Goal: Task Accomplishment & Management: Manage account settings

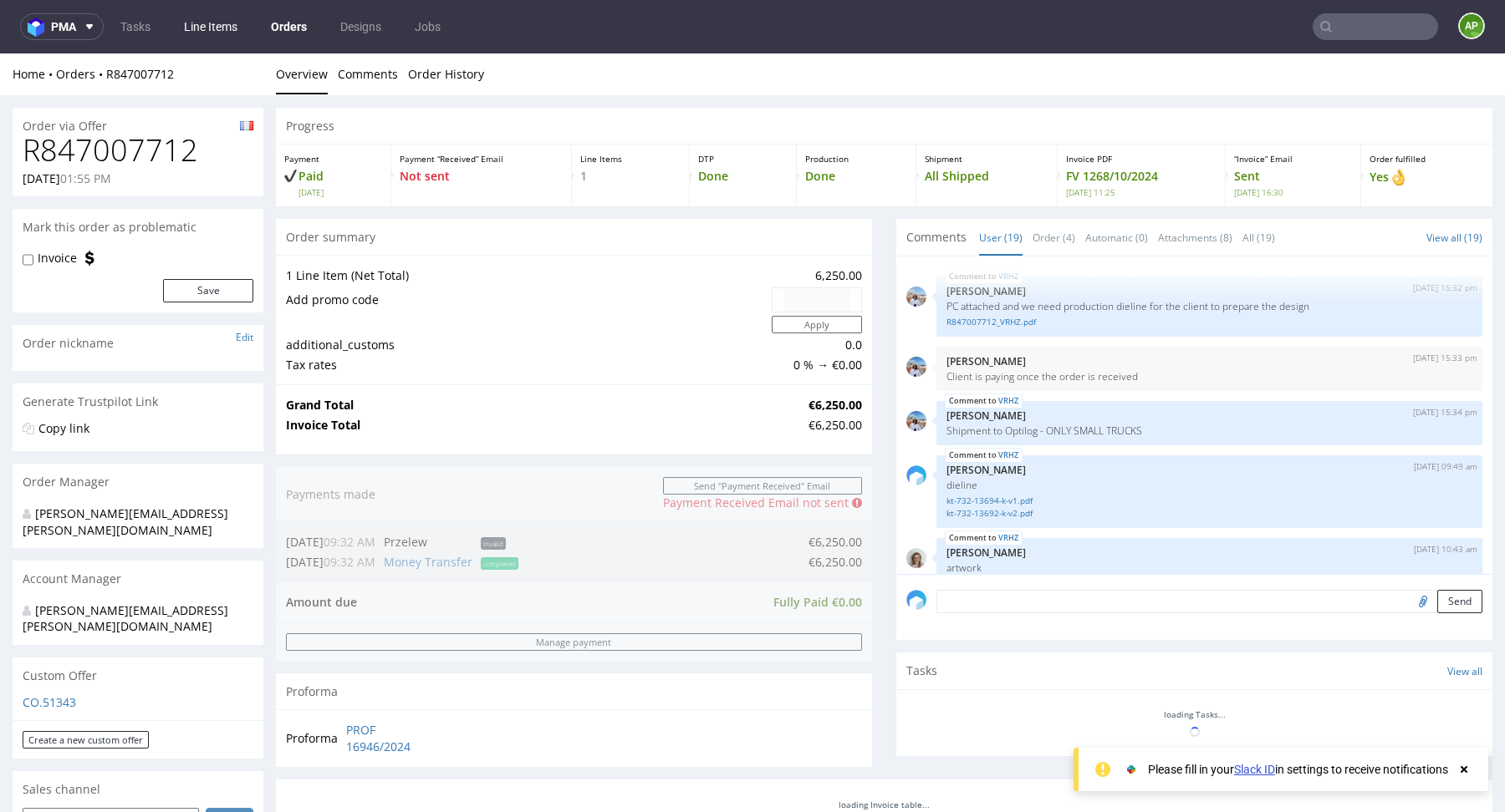
scroll to position [1182, 0]
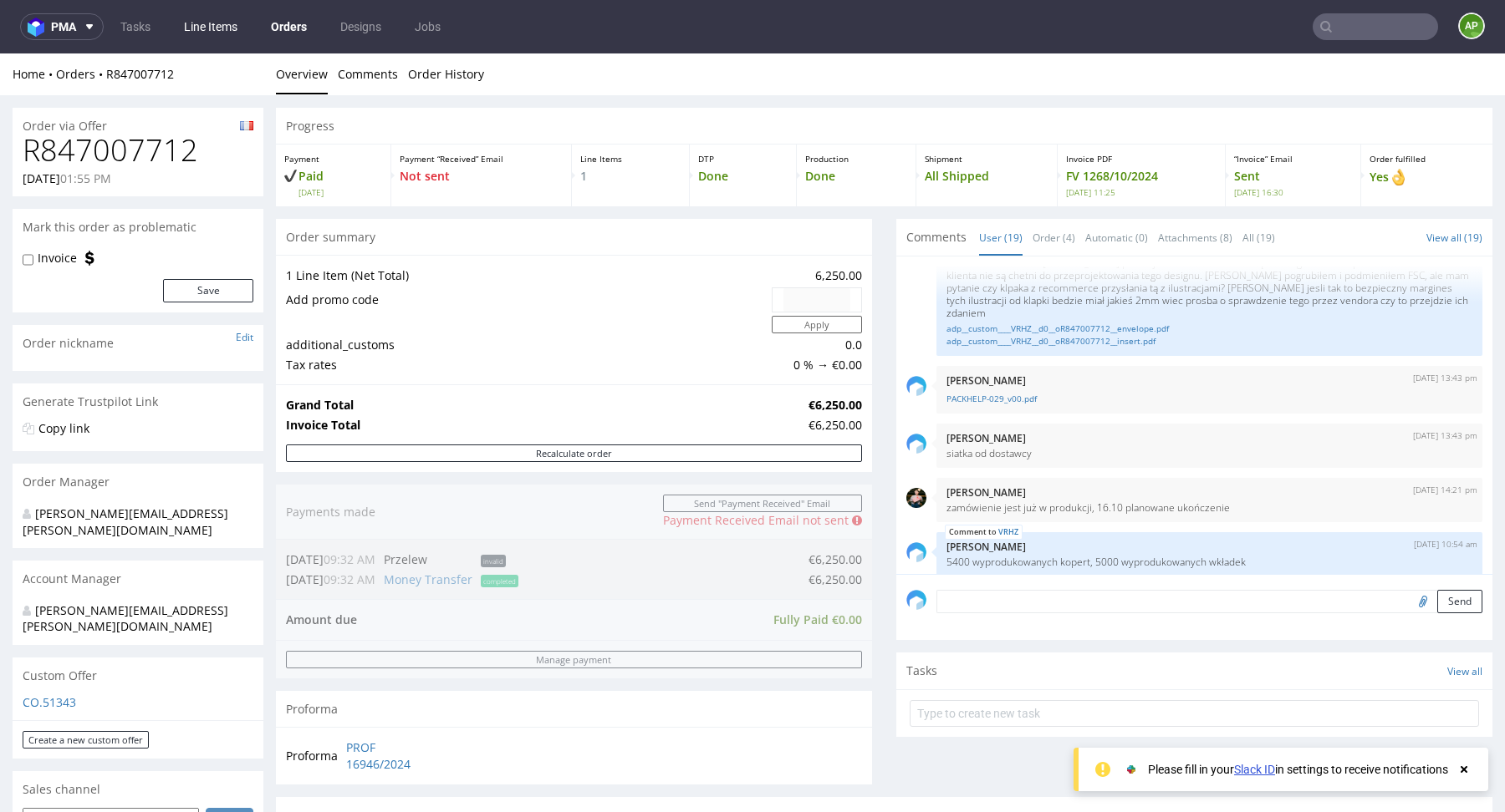
click at [219, 21] on link "Line Items" at bounding box center [210, 27] width 73 height 27
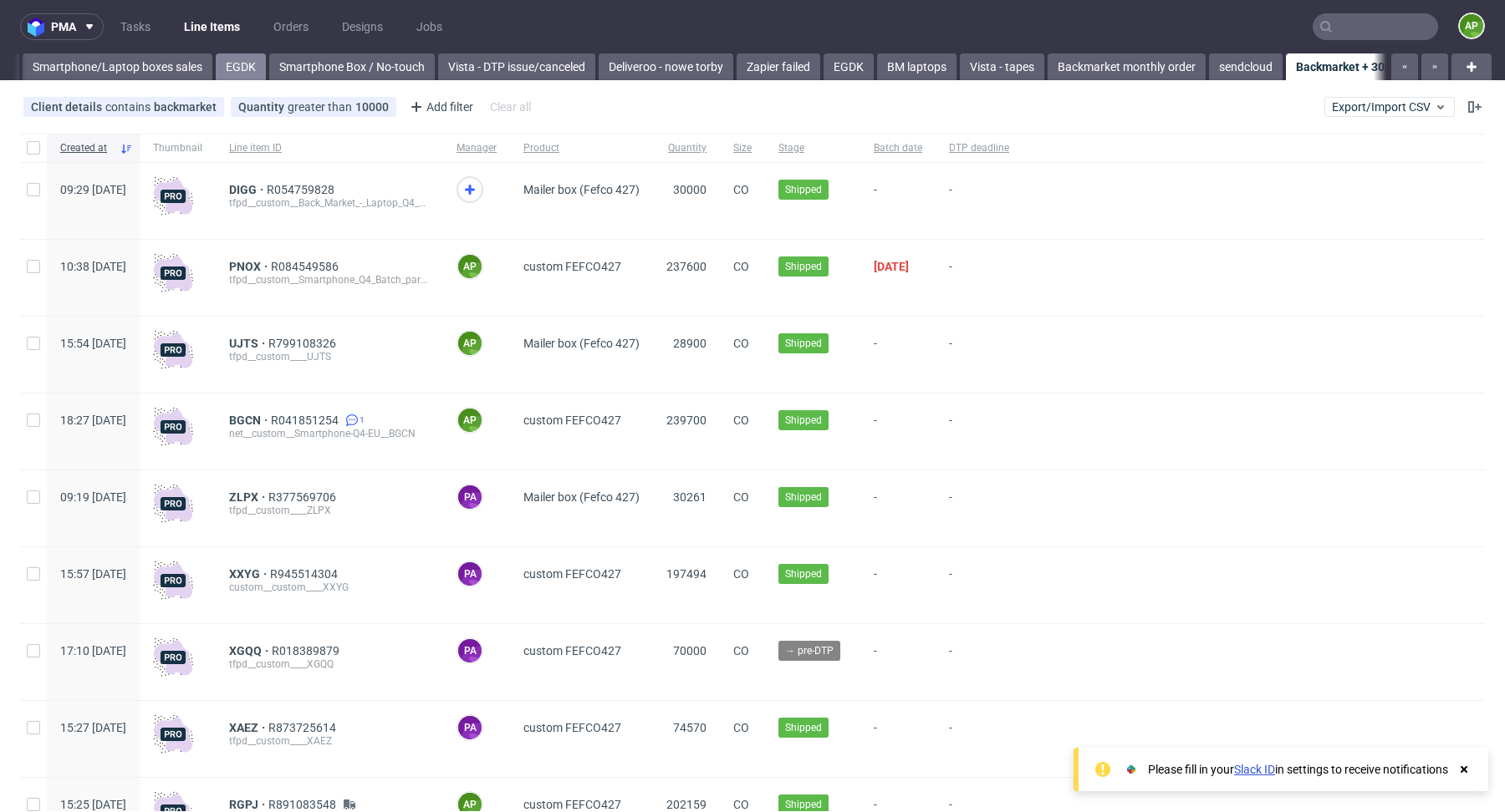
scroll to position [0, 950]
click at [725, 67] on link "Zapier failed" at bounding box center [750, 66] width 84 height 27
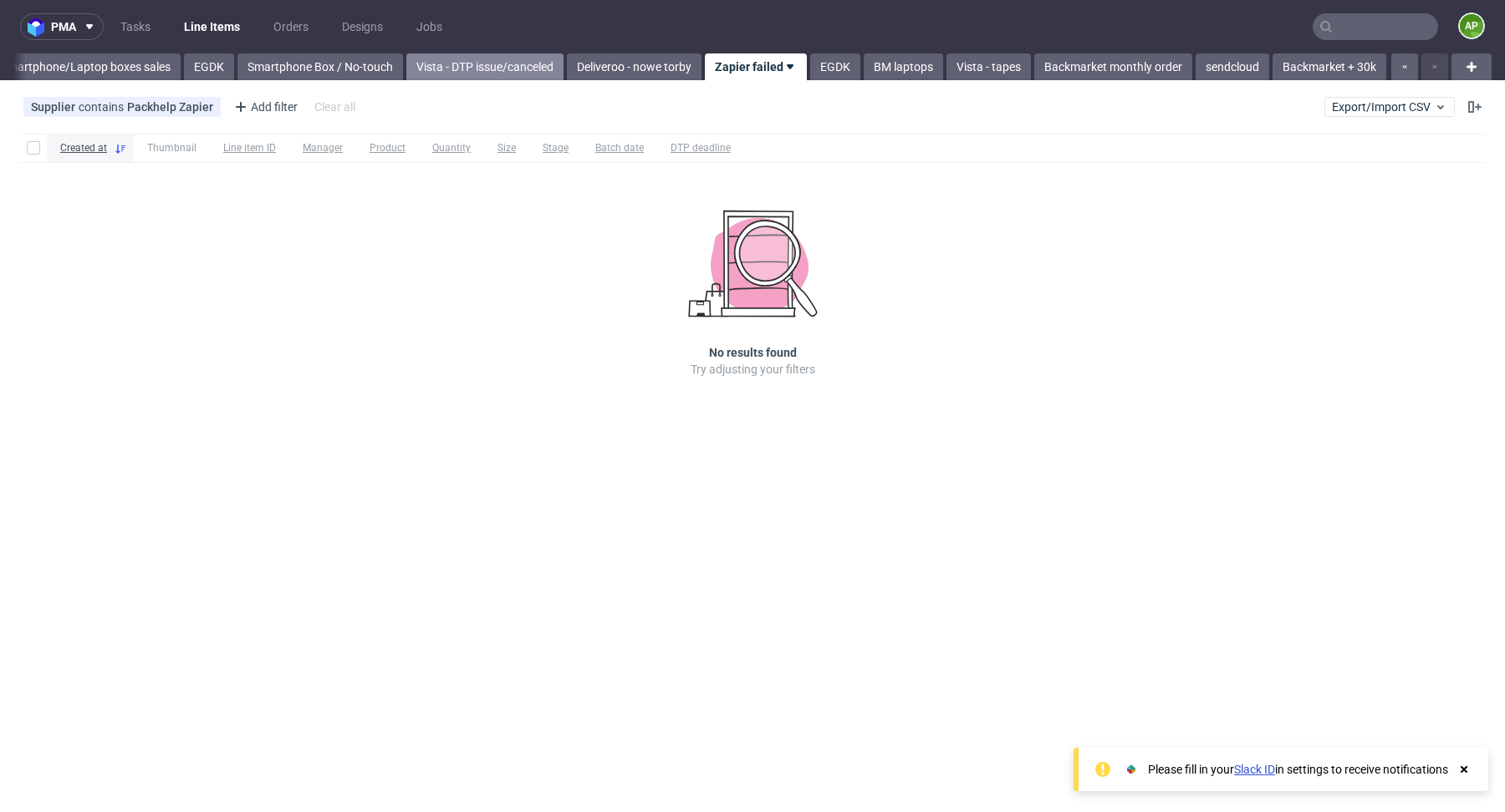
click at [523, 76] on link "Vista - DTP issue/canceled" at bounding box center [484, 66] width 157 height 27
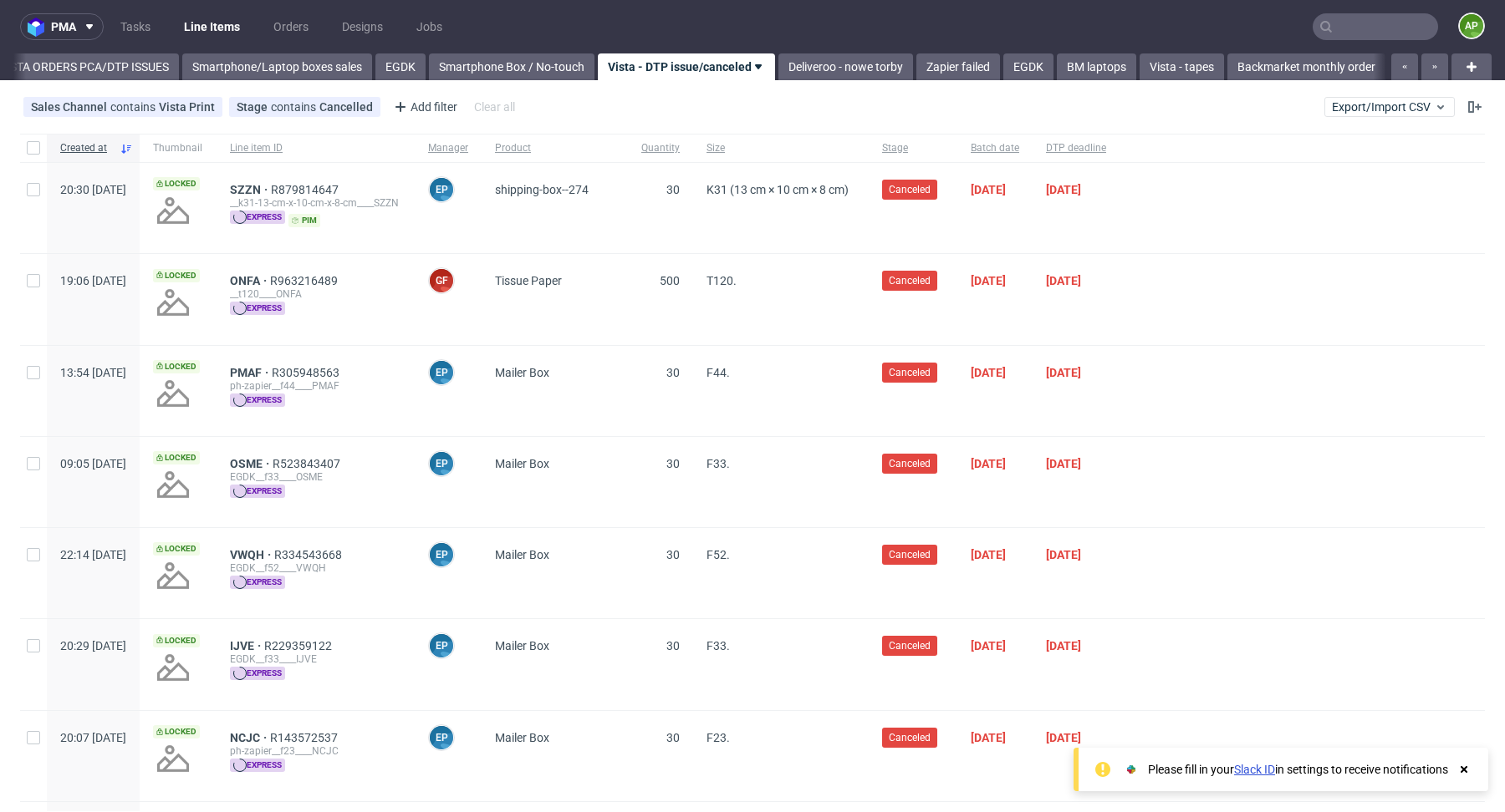
scroll to position [0, 735]
click at [363, 107] on use at bounding box center [366, 107] width 7 height 7
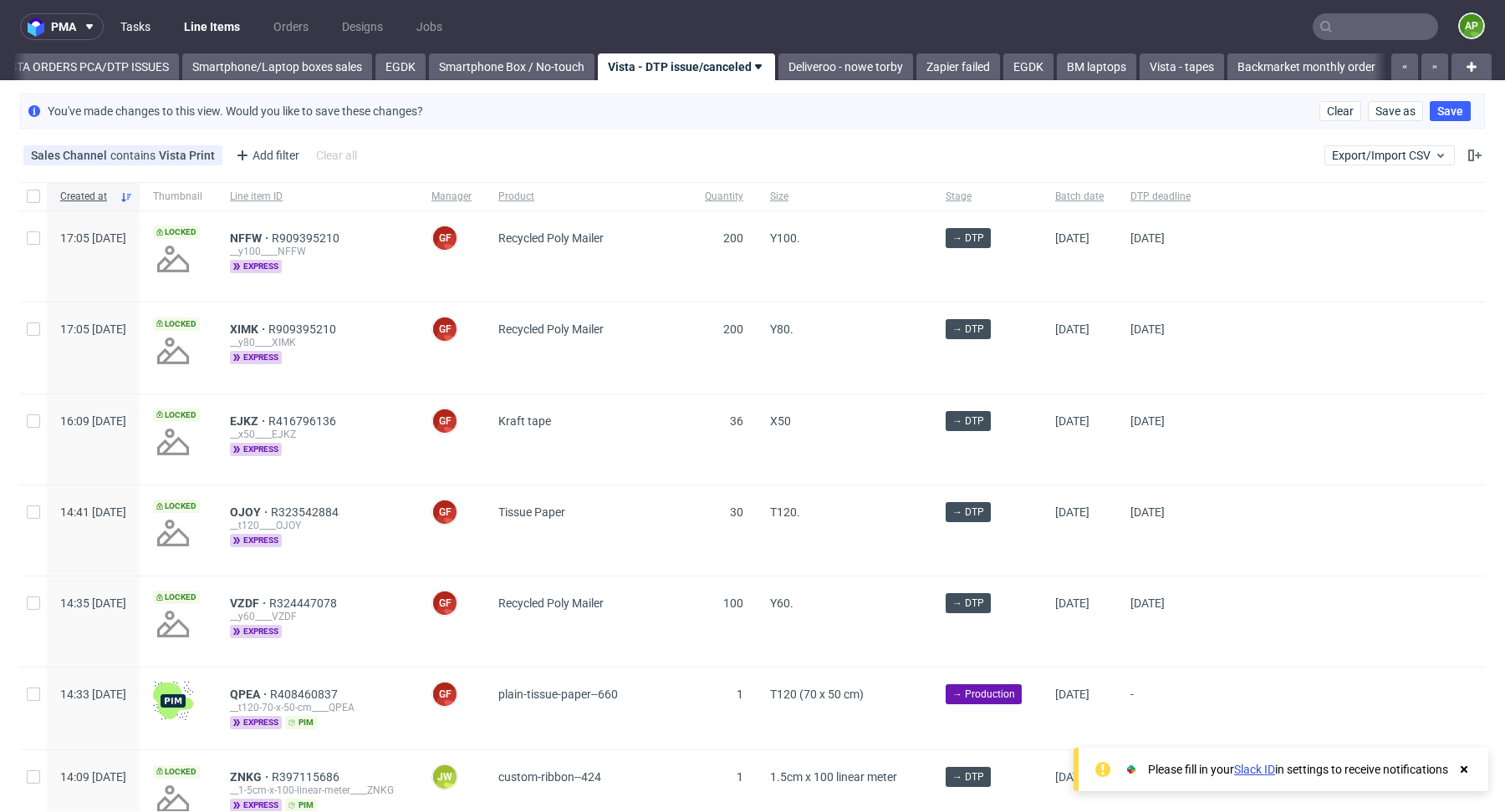
click at [149, 21] on link "Tasks" at bounding box center [135, 27] width 50 height 27
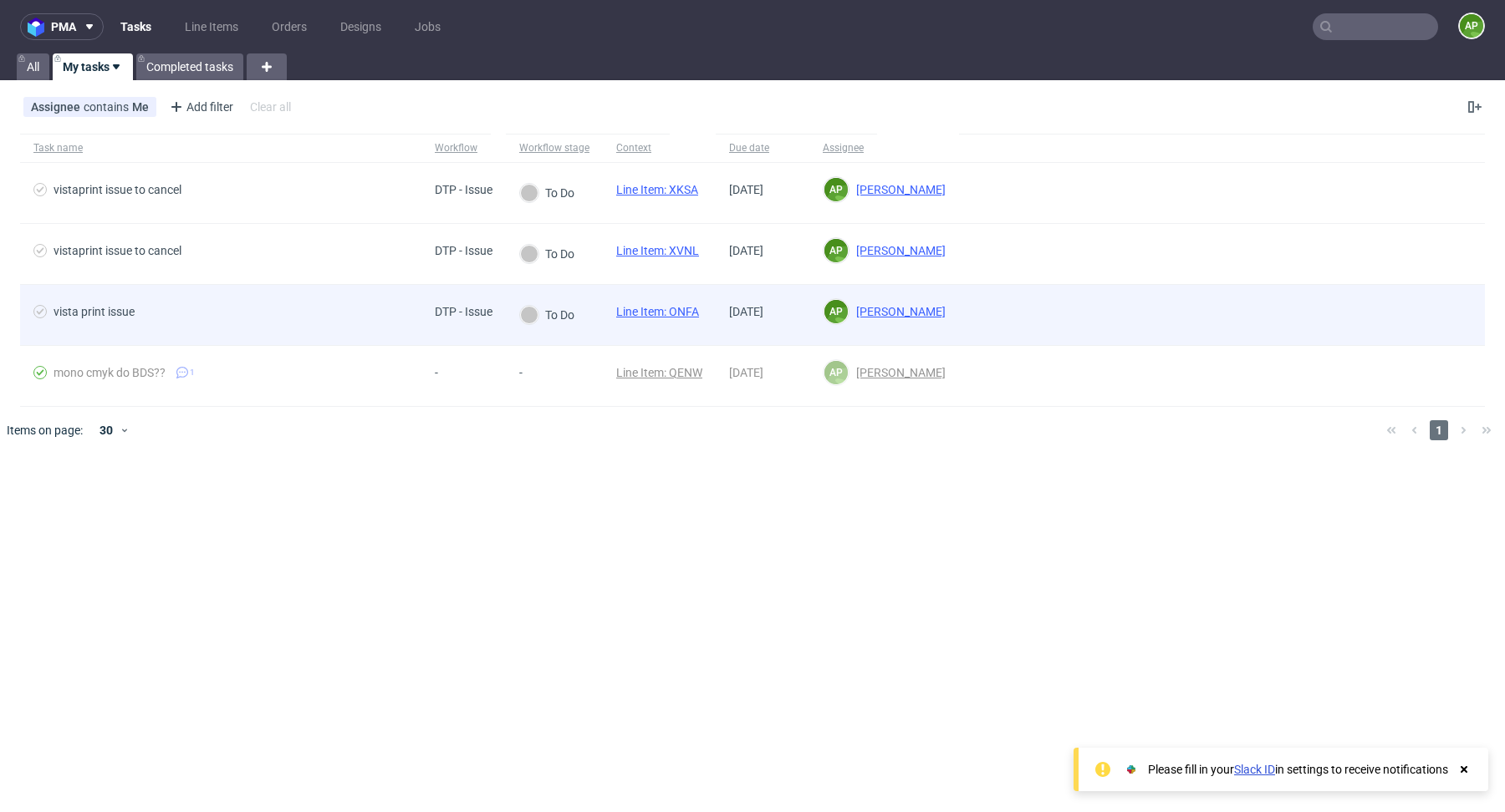
click at [103, 316] on div "vista print issue" at bounding box center [94, 312] width 81 height 14
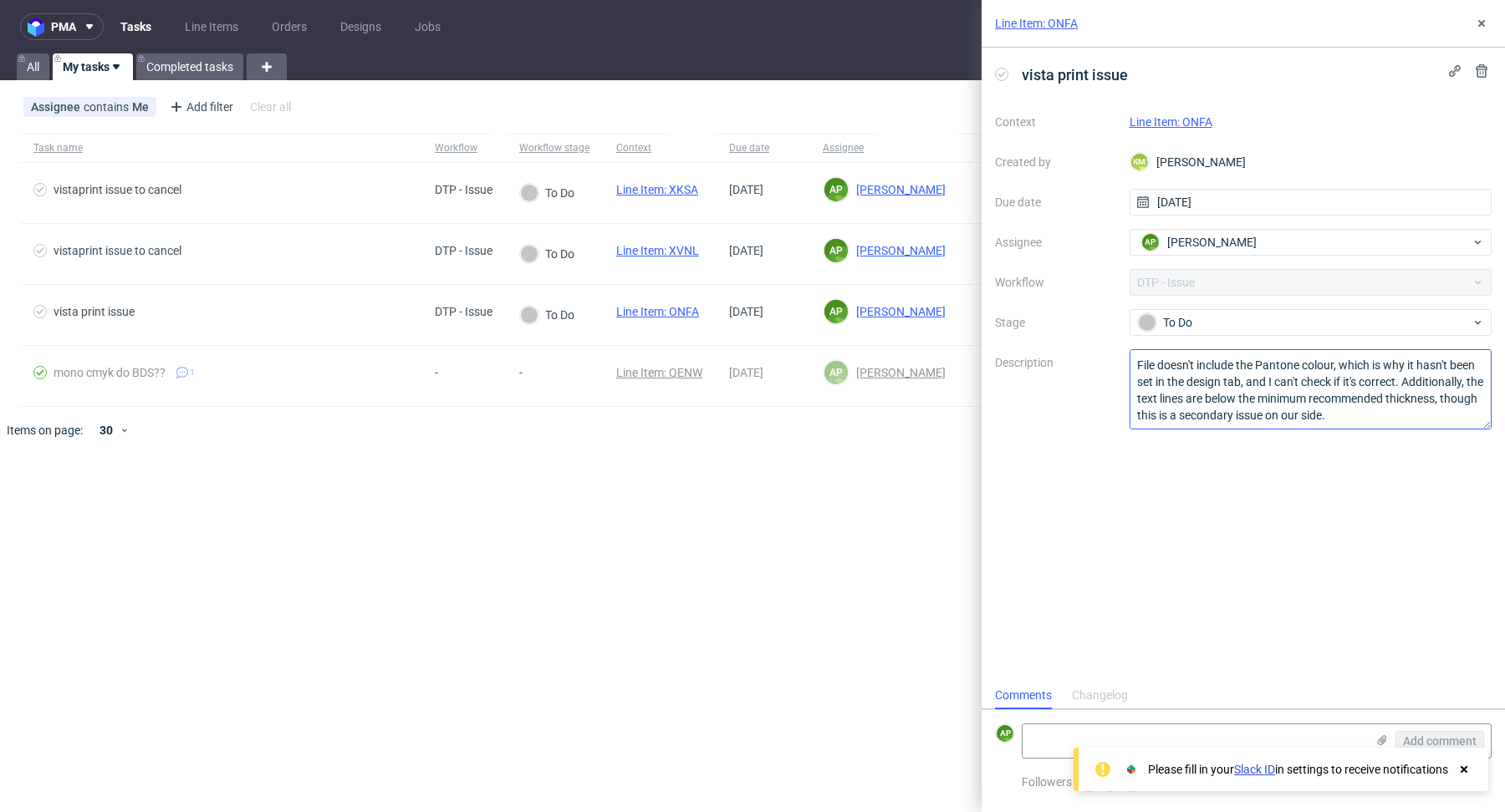
scroll to position [1, 0]
click at [1465, 772] on use at bounding box center [1463, 770] width 7 height 7
click at [1176, 117] on link "Line Item: ONFA" at bounding box center [1171, 122] width 83 height 14
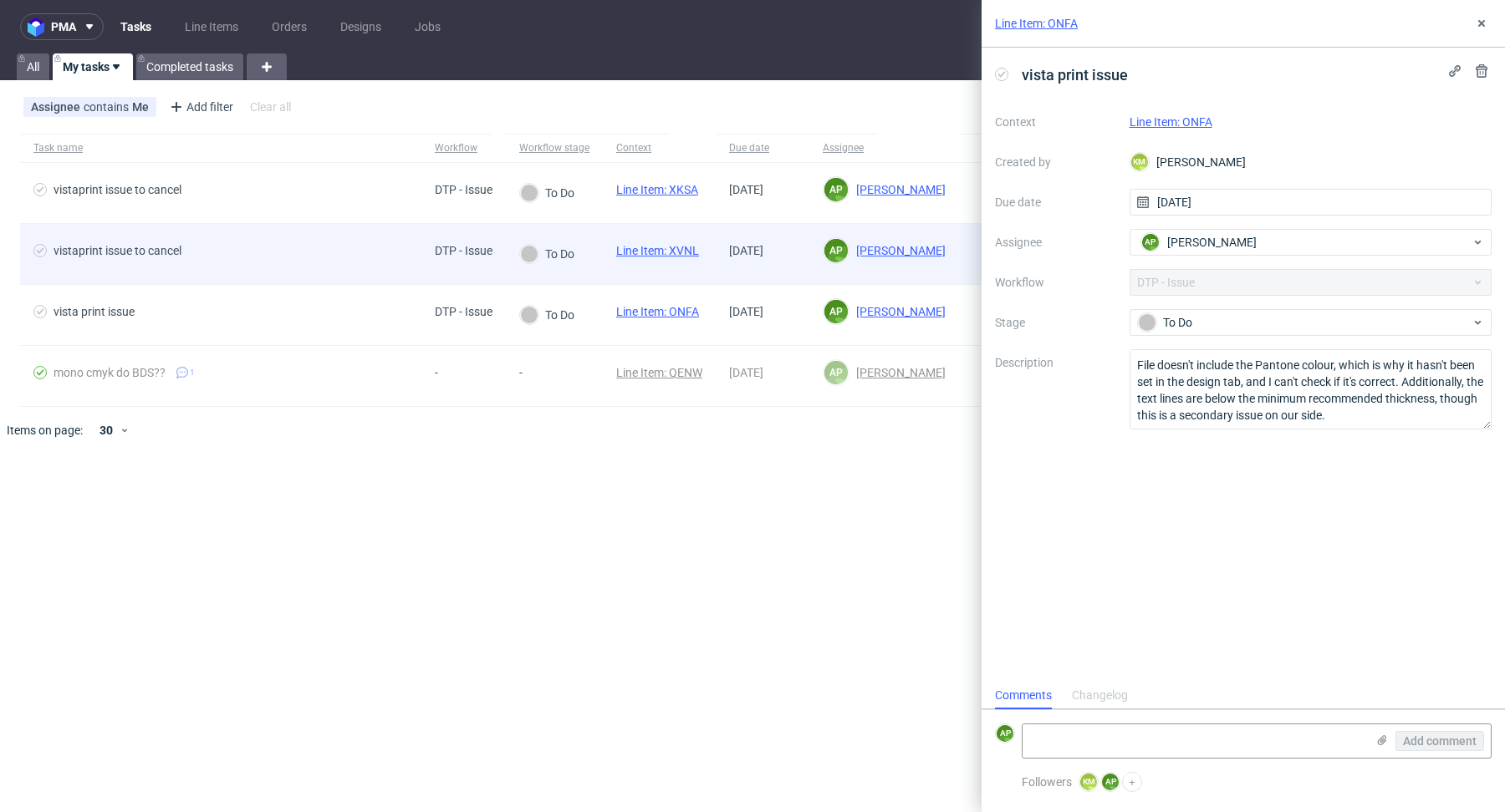
click at [317, 258] on span "vistaprint issue to cancel" at bounding box center [220, 254] width 375 height 20
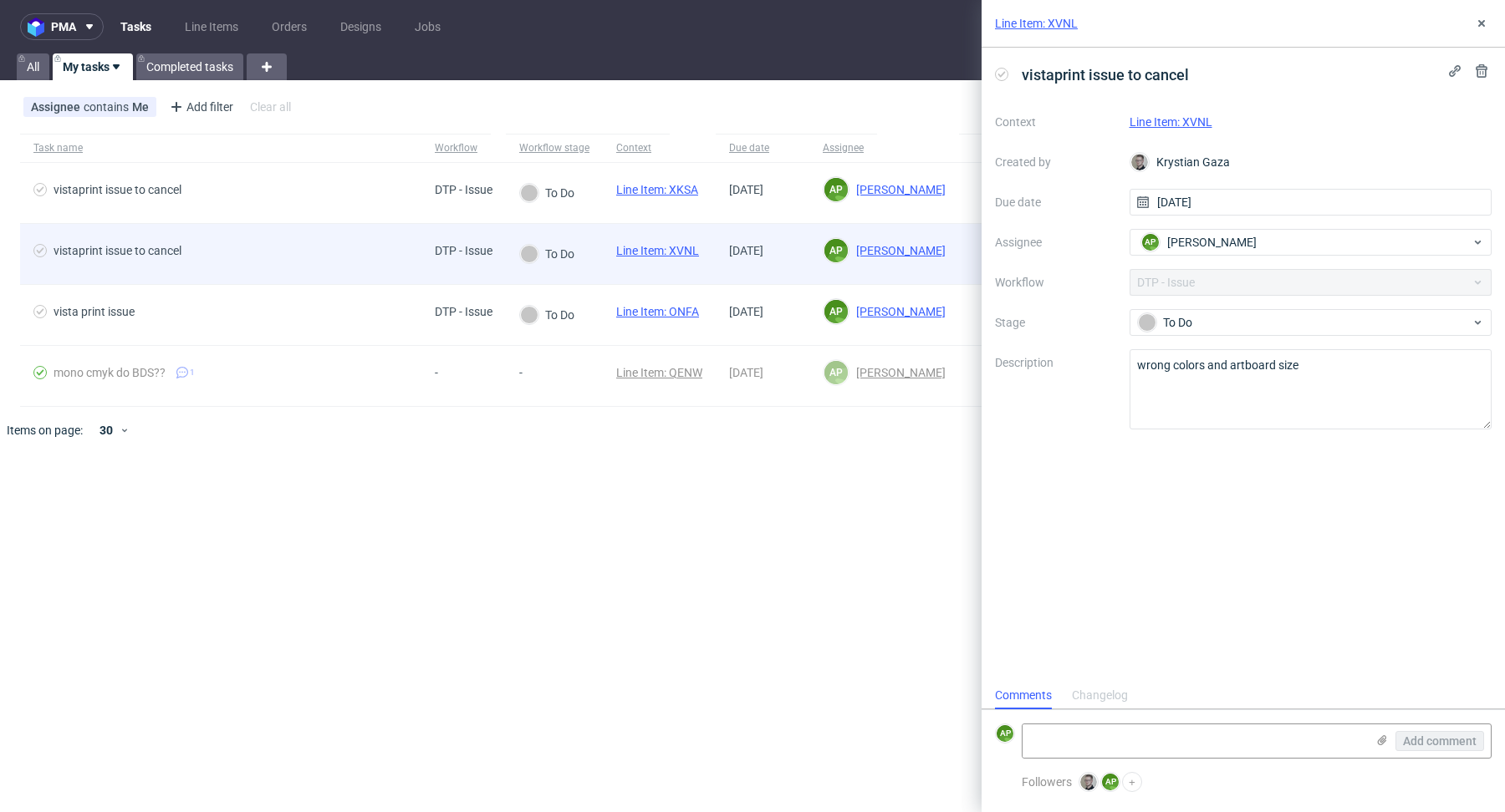
scroll to position [14, 0]
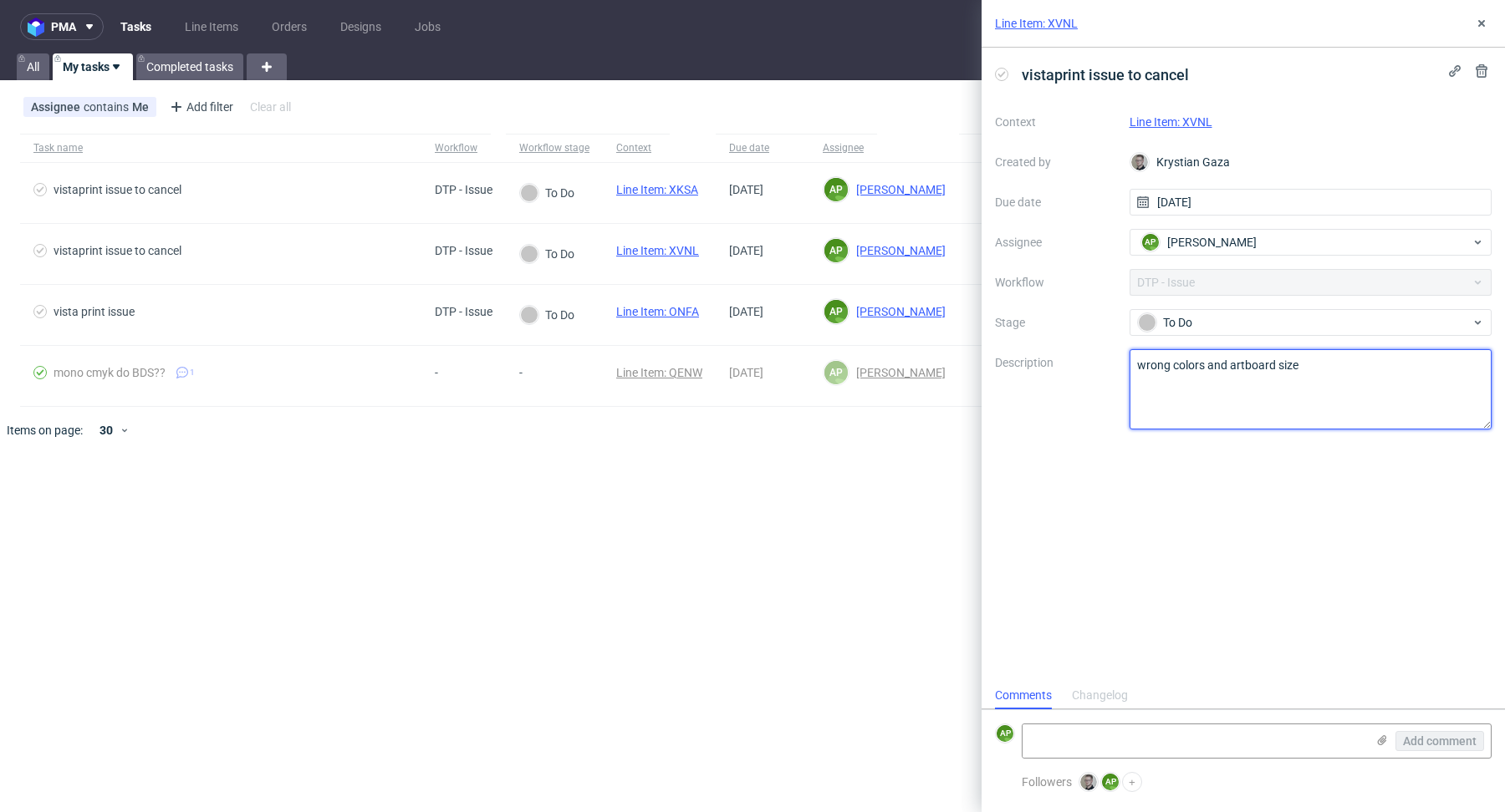
click at [1231, 363] on textarea "wrong colors and artboard size" at bounding box center [1310, 389] width 363 height 80
click at [1232, 363] on textarea "wrong colors and artboard size" at bounding box center [1310, 389] width 363 height 80
click at [1214, 375] on textarea "wrong colors and artboard size" at bounding box center [1310, 389] width 363 height 80
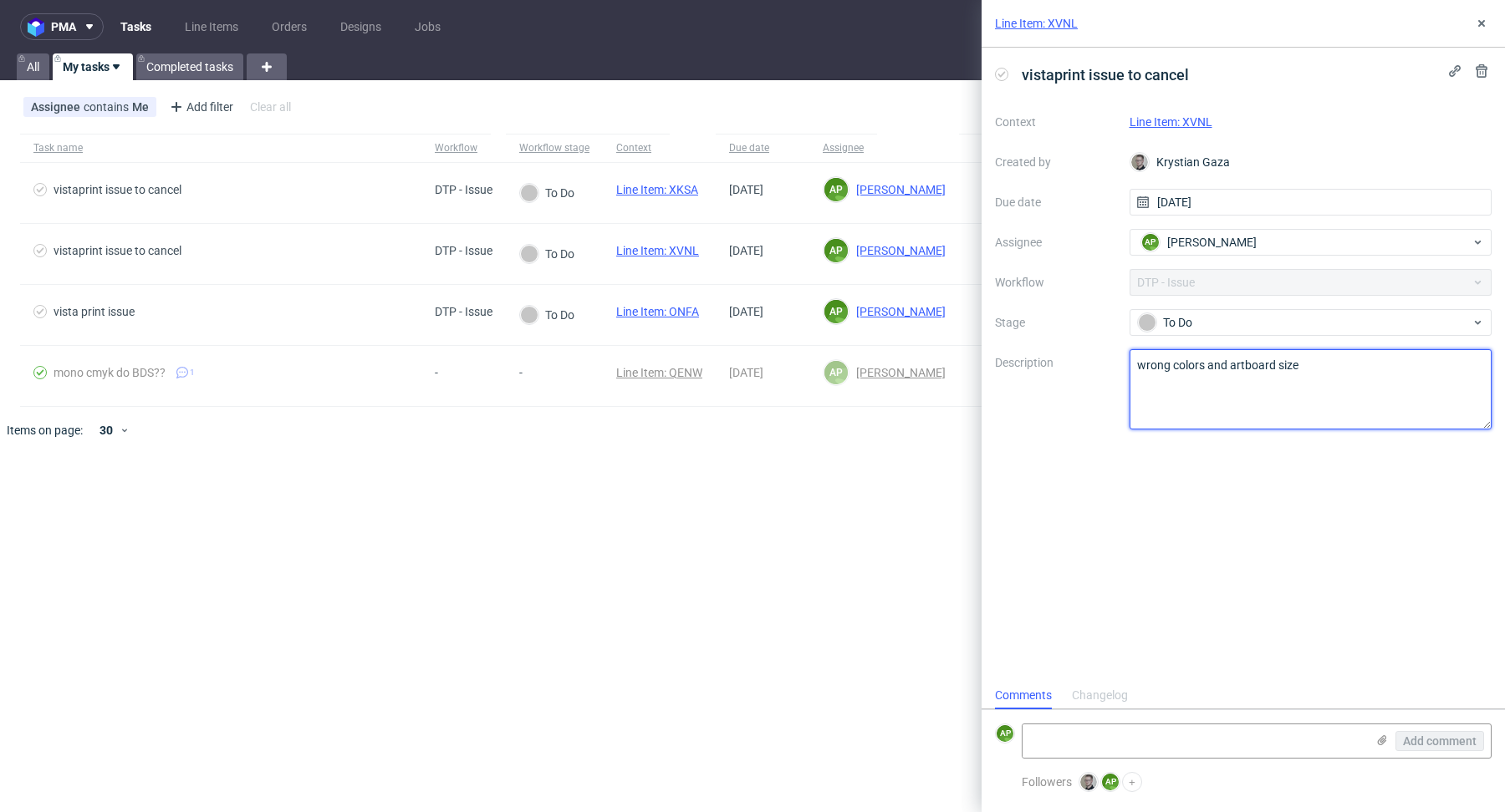
click at [1214, 375] on textarea "wrong colors and artboard size" at bounding box center [1310, 389] width 363 height 80
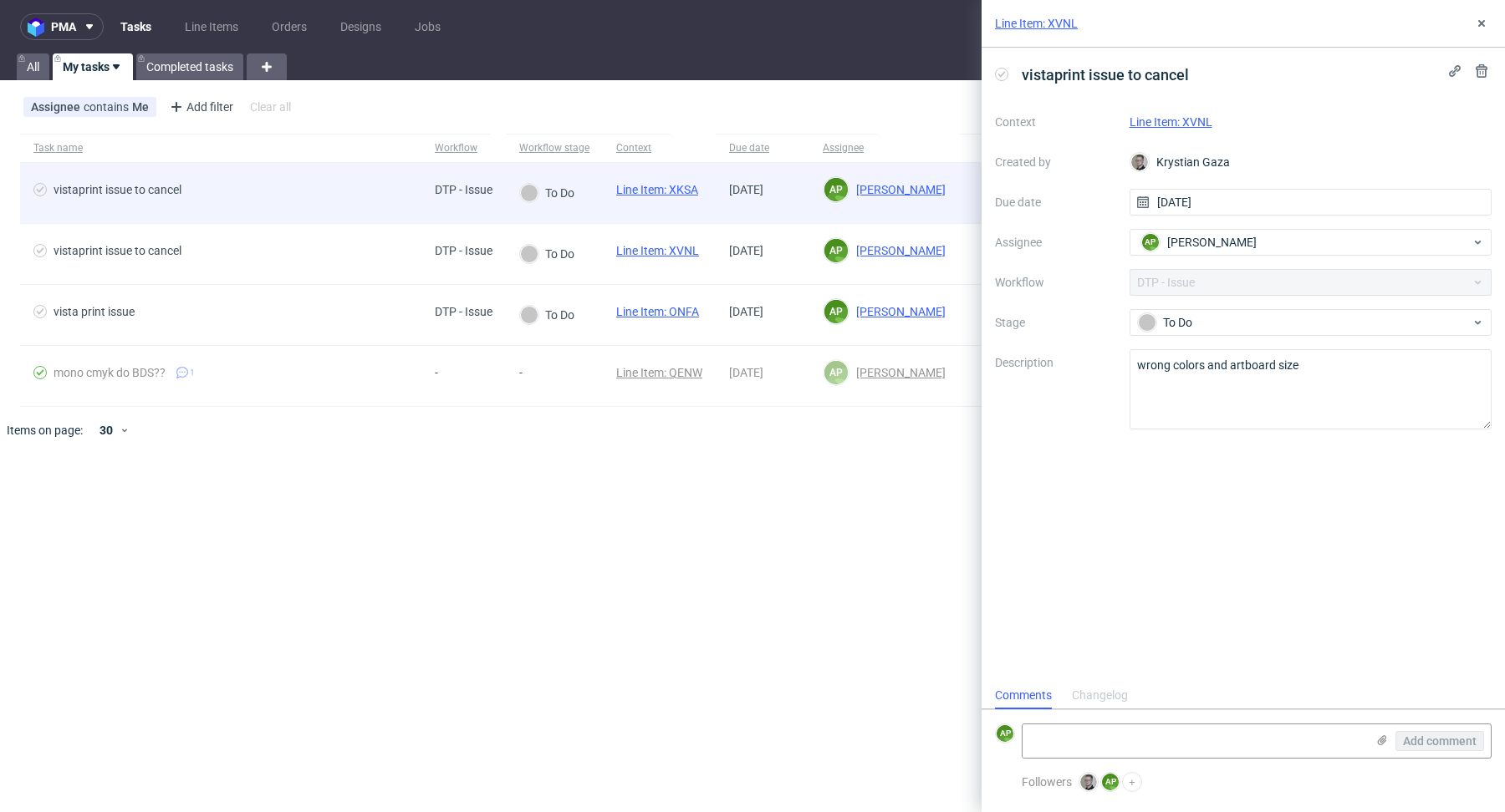
click at [312, 205] on div "vistaprint issue to cancel" at bounding box center [220, 193] width 401 height 60
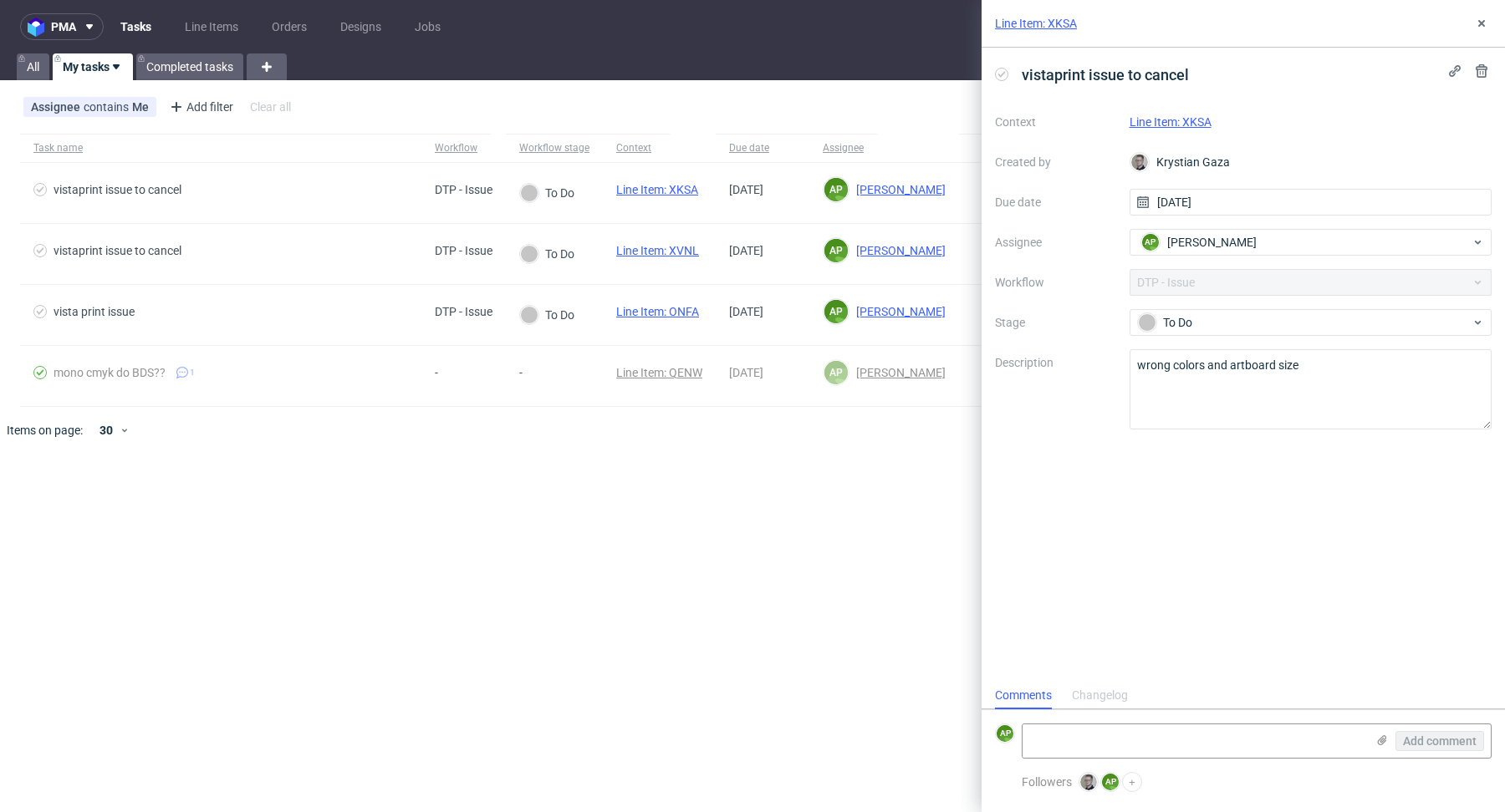
click at [1191, 118] on link "Line Item: XKSA" at bounding box center [1170, 122] width 82 height 14
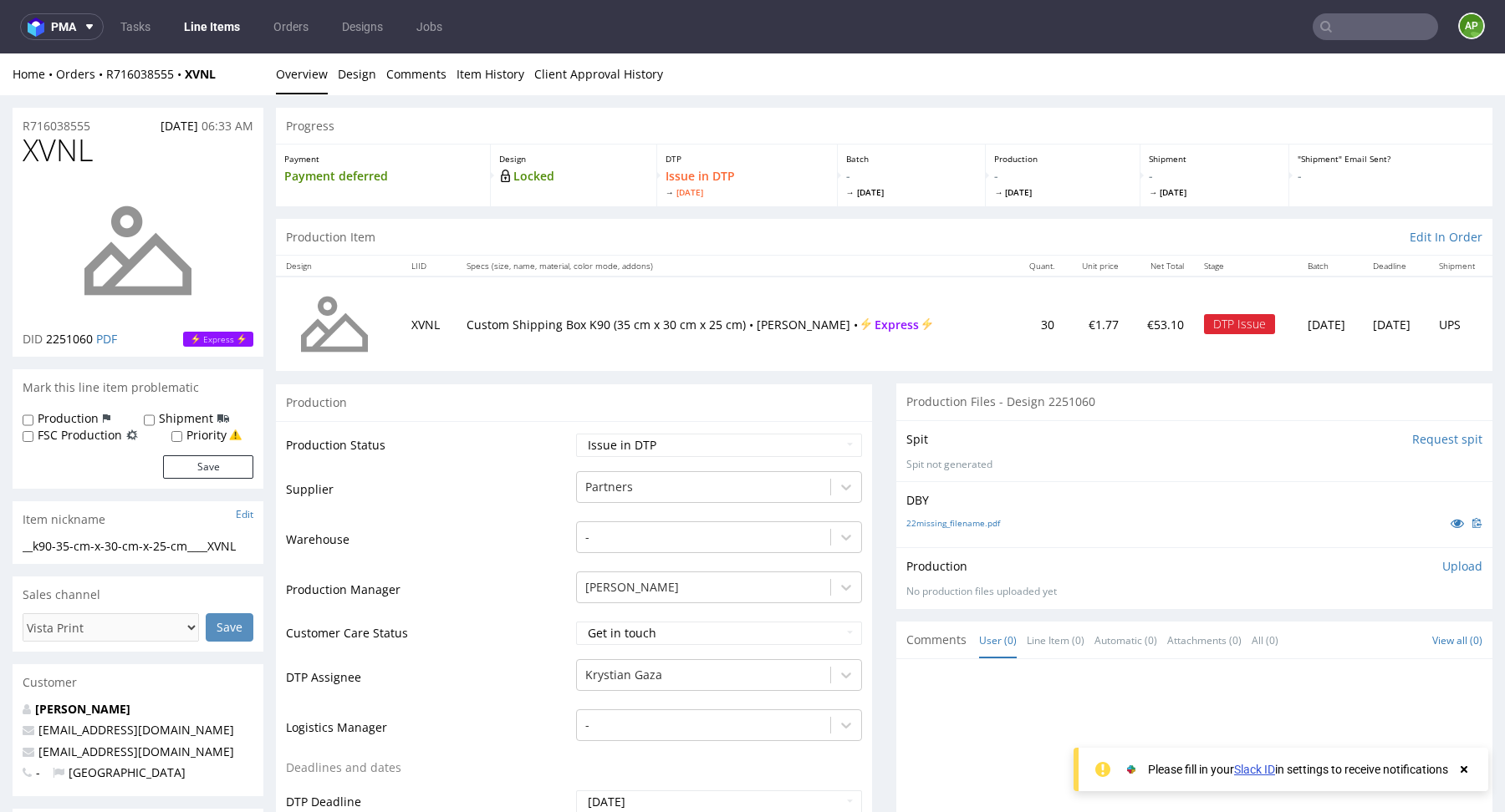
click at [69, 133] on span "XVNL" at bounding box center [57, 150] width 70 height 34
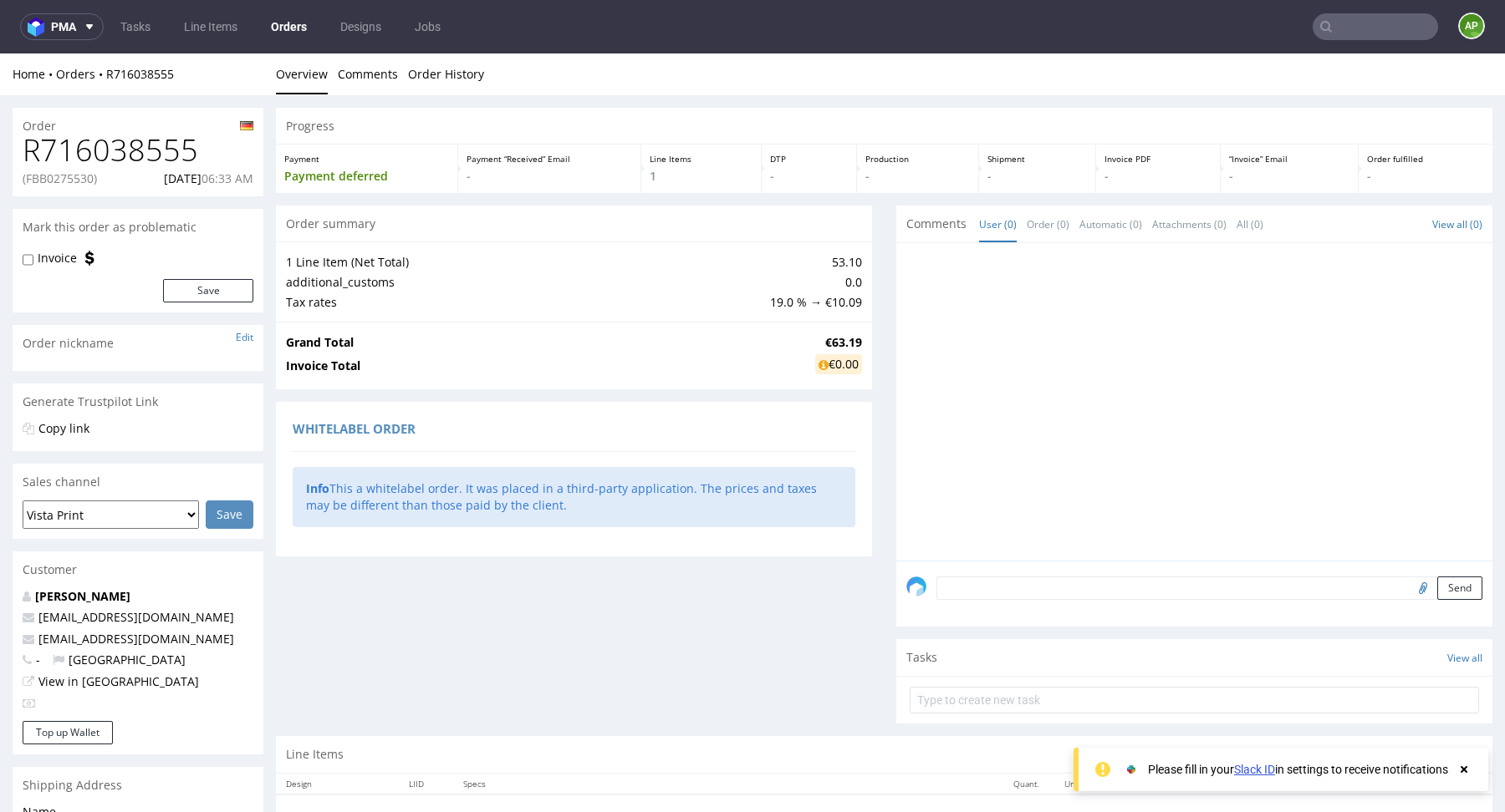
click at [71, 176] on p "(FBB0275530)" at bounding box center [59, 179] width 74 height 17
click at [71, 177] on p "(FBB0275530)" at bounding box center [59, 179] width 74 height 17
copy p "FBB0275530"
click at [108, 158] on h1 "R716038555" at bounding box center [137, 150] width 230 height 34
click at [108, 157] on h1 "R716038555" at bounding box center [137, 150] width 230 height 34
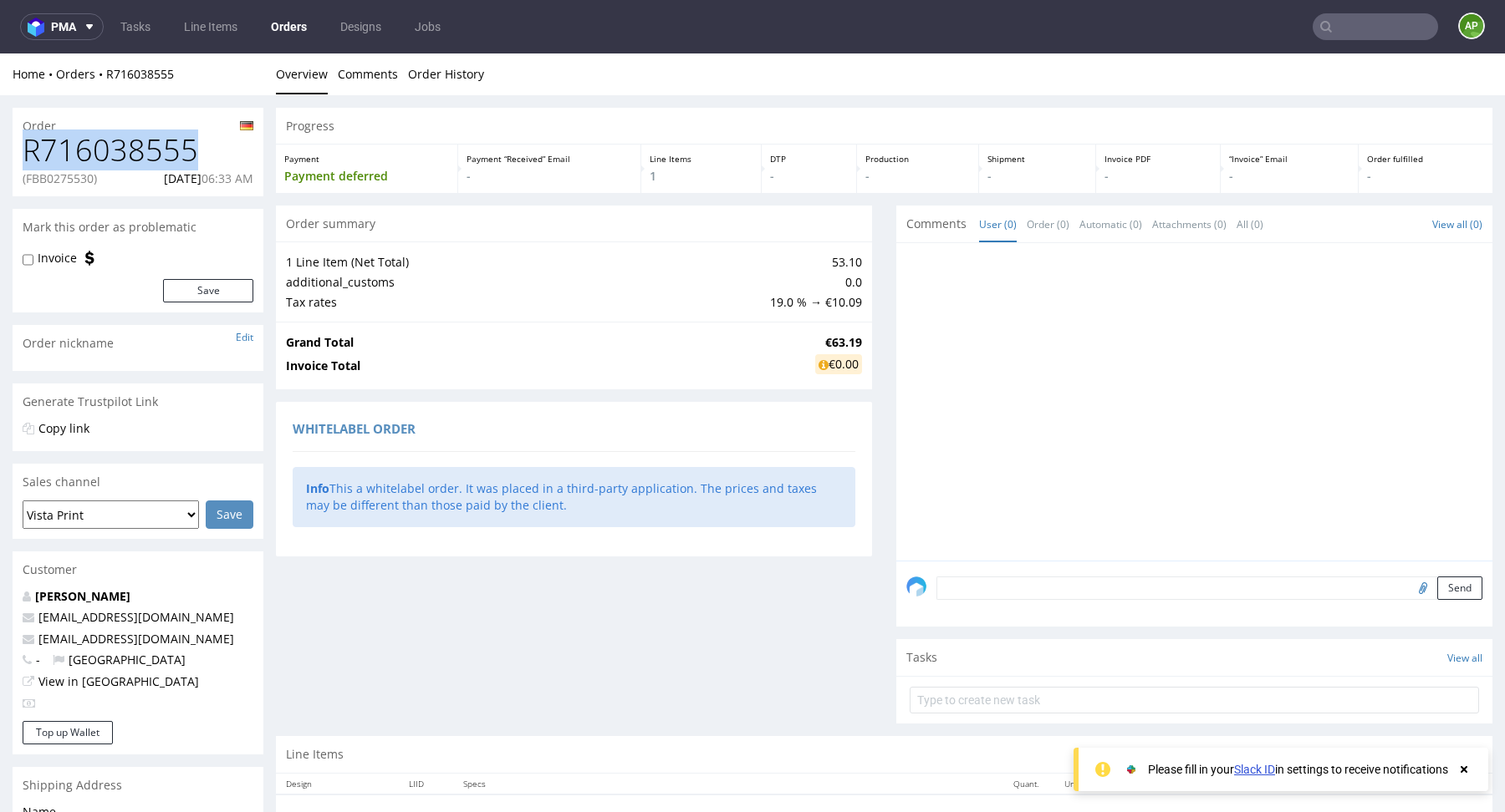
copy h1 "R716038555"
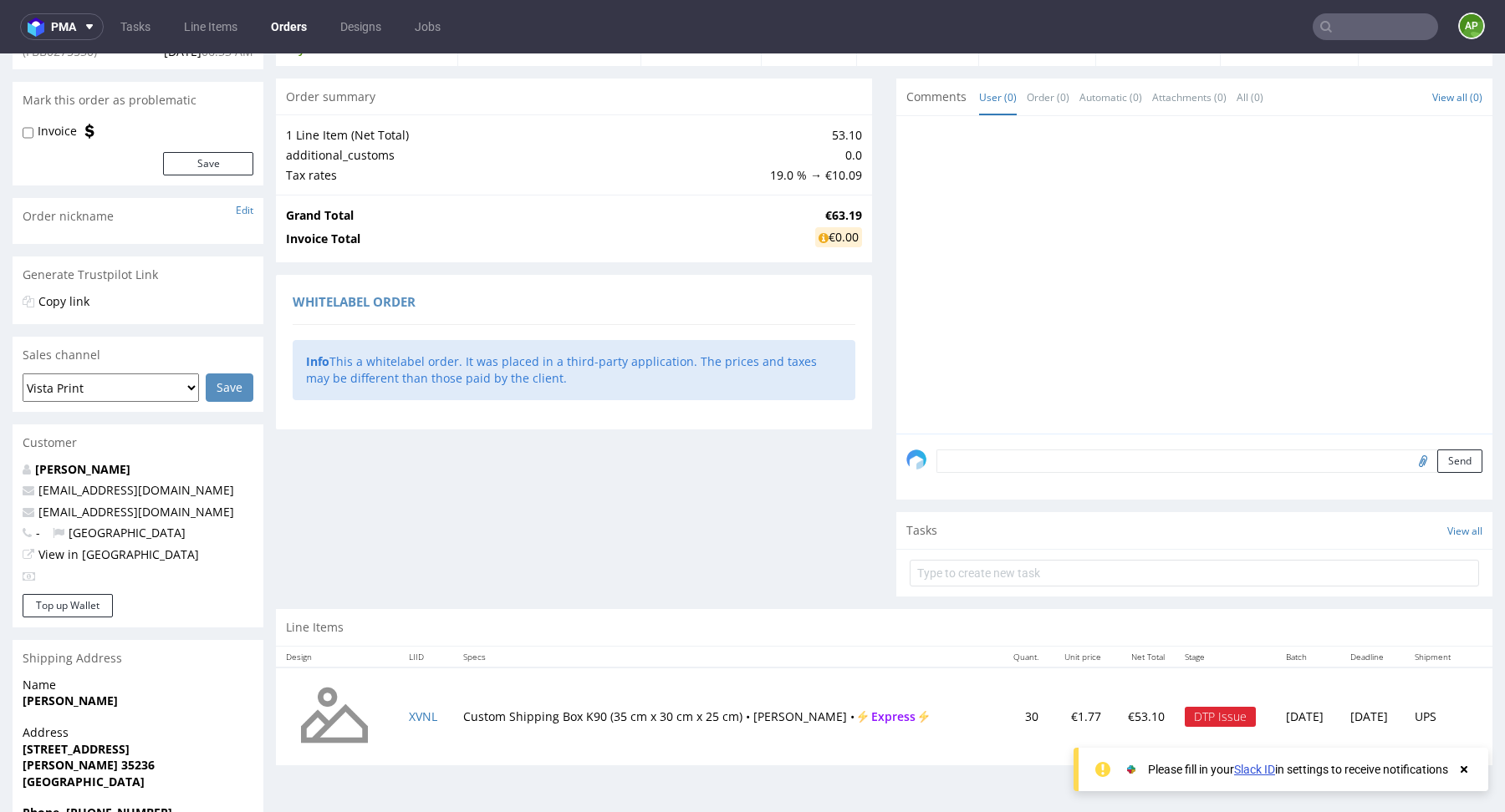
scroll to position [126, 0]
drag, startPoint x: 457, startPoint y: 711, endPoint x: 731, endPoint y: 711, distance: 274.0
click at [731, 711] on td "Custom Shipping Box K90 (35 cm x 30 cm x 25 cm) • White - Brown • Express" at bounding box center [725, 718] width 545 height 99
copy td "Custom Shipping Box K90 (35 cm x 30 cm x 25 cm"
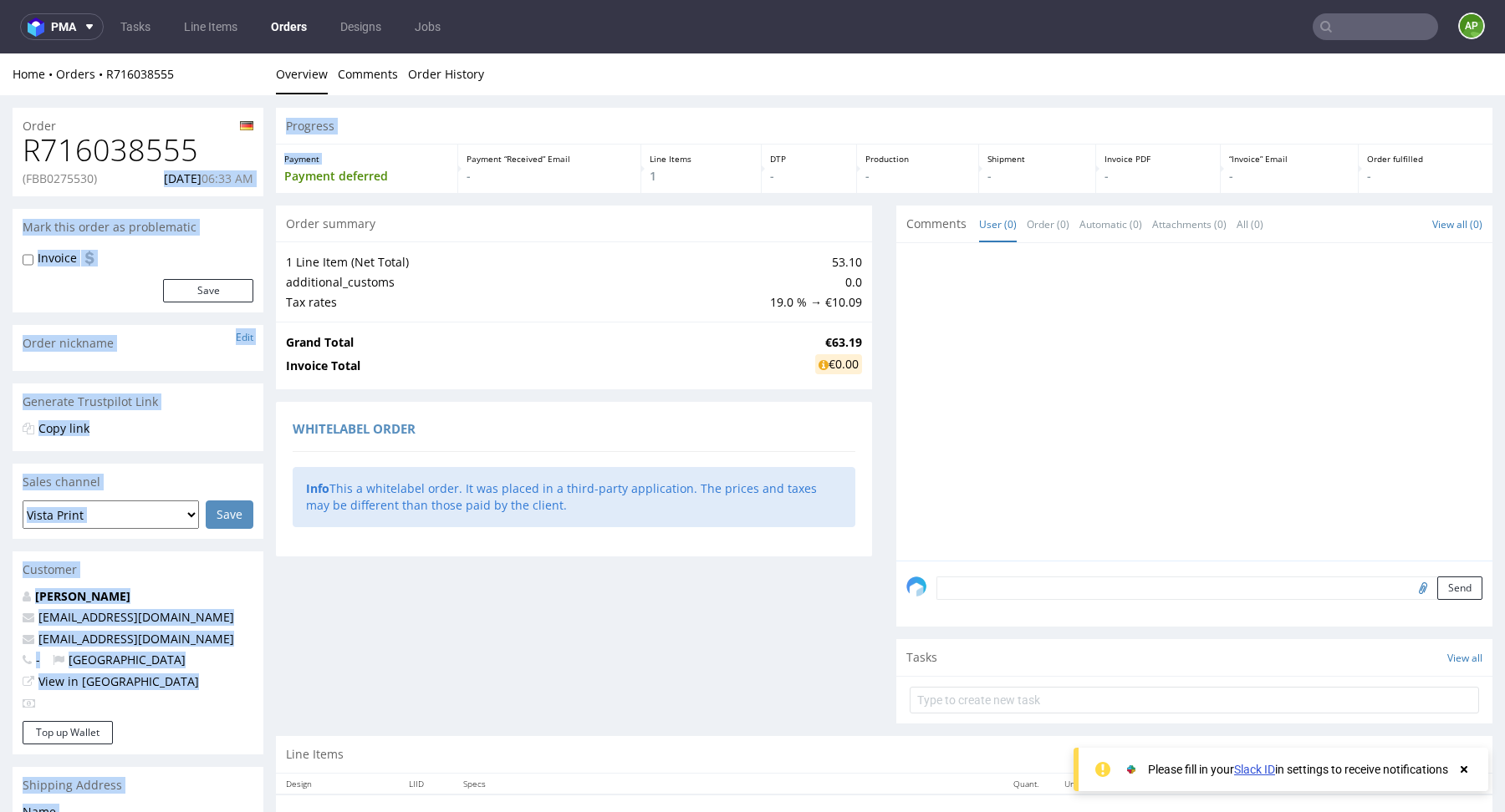
drag, startPoint x: 133, startPoint y: 180, endPoint x: 279, endPoint y: 180, distance: 146.0
click at [279, 180] on div "Order R716038555 (FBB0275530) 20.08.2025 06:33 AM Mark this order as problemati…" at bounding box center [752, 557] width 1505 height 925
click at [212, 182] on span "06:33 AM" at bounding box center [227, 179] width 51 height 16
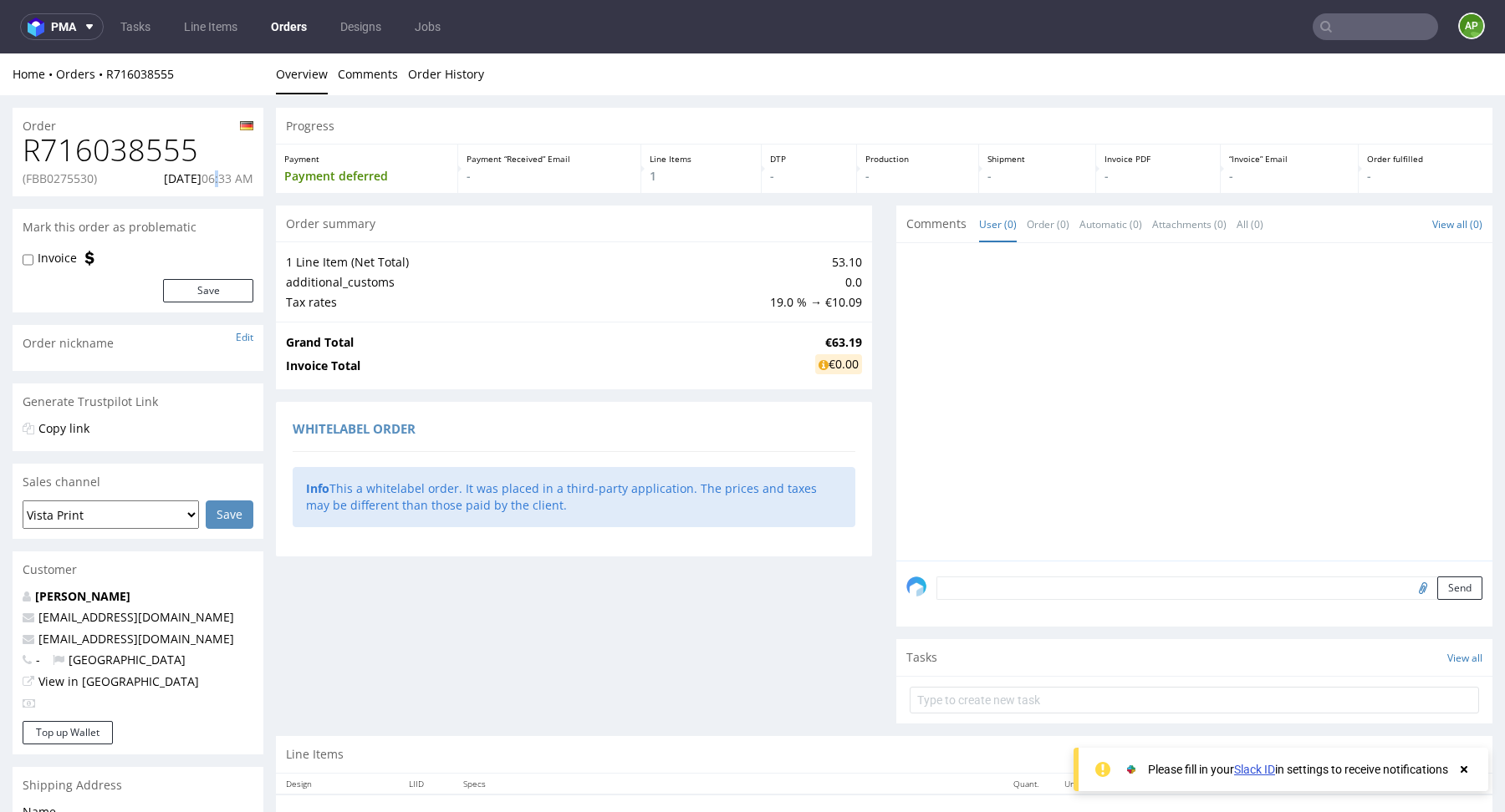
click at [212, 182] on span "06:33 AM" at bounding box center [227, 179] width 51 height 16
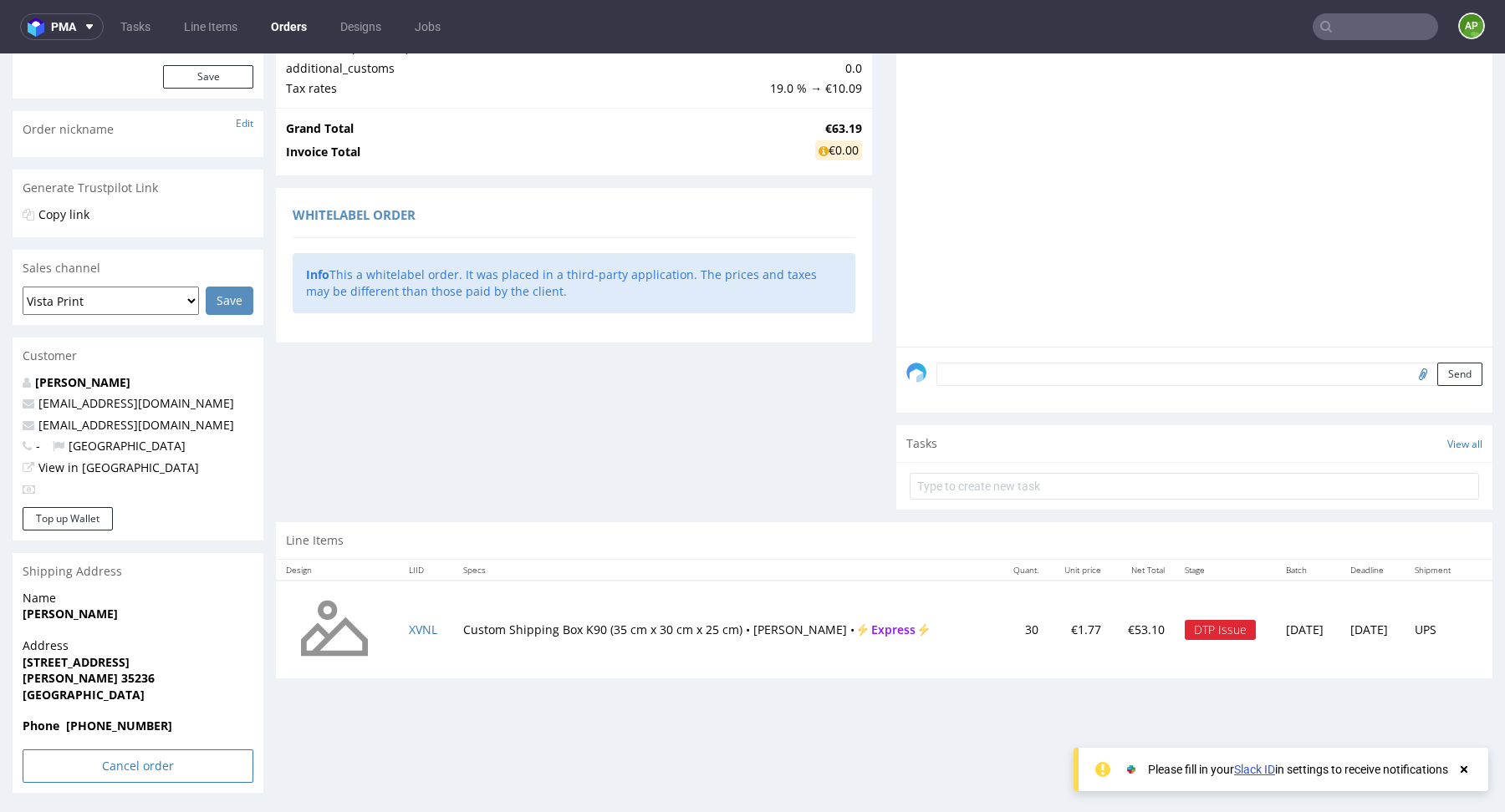
click at [166, 752] on input "Cancel order" at bounding box center [137, 767] width 230 height 34
click at [110, 717] on link "Yes" at bounding box center [113, 720] width 47 height 25
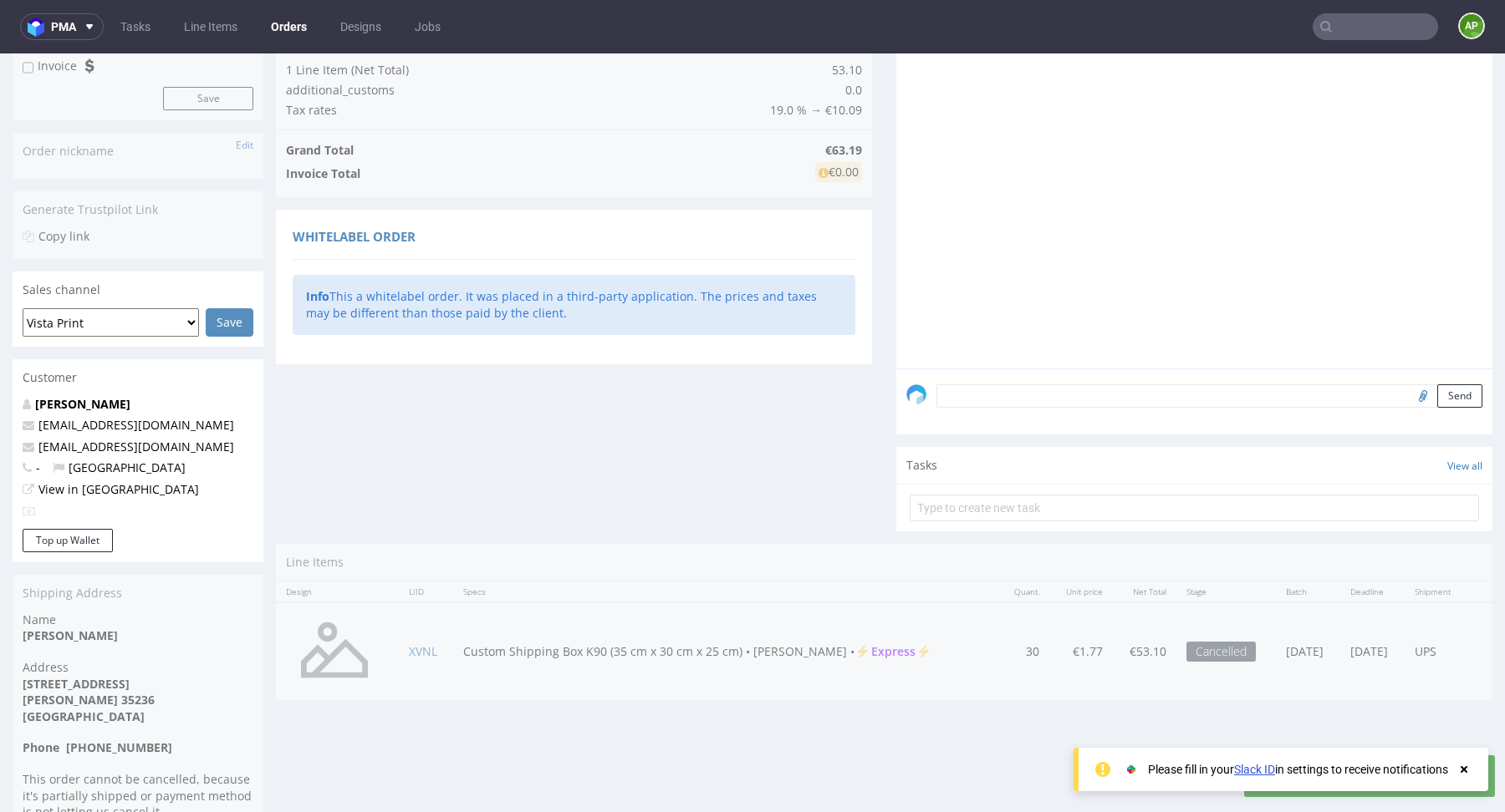
scroll to position [292, 0]
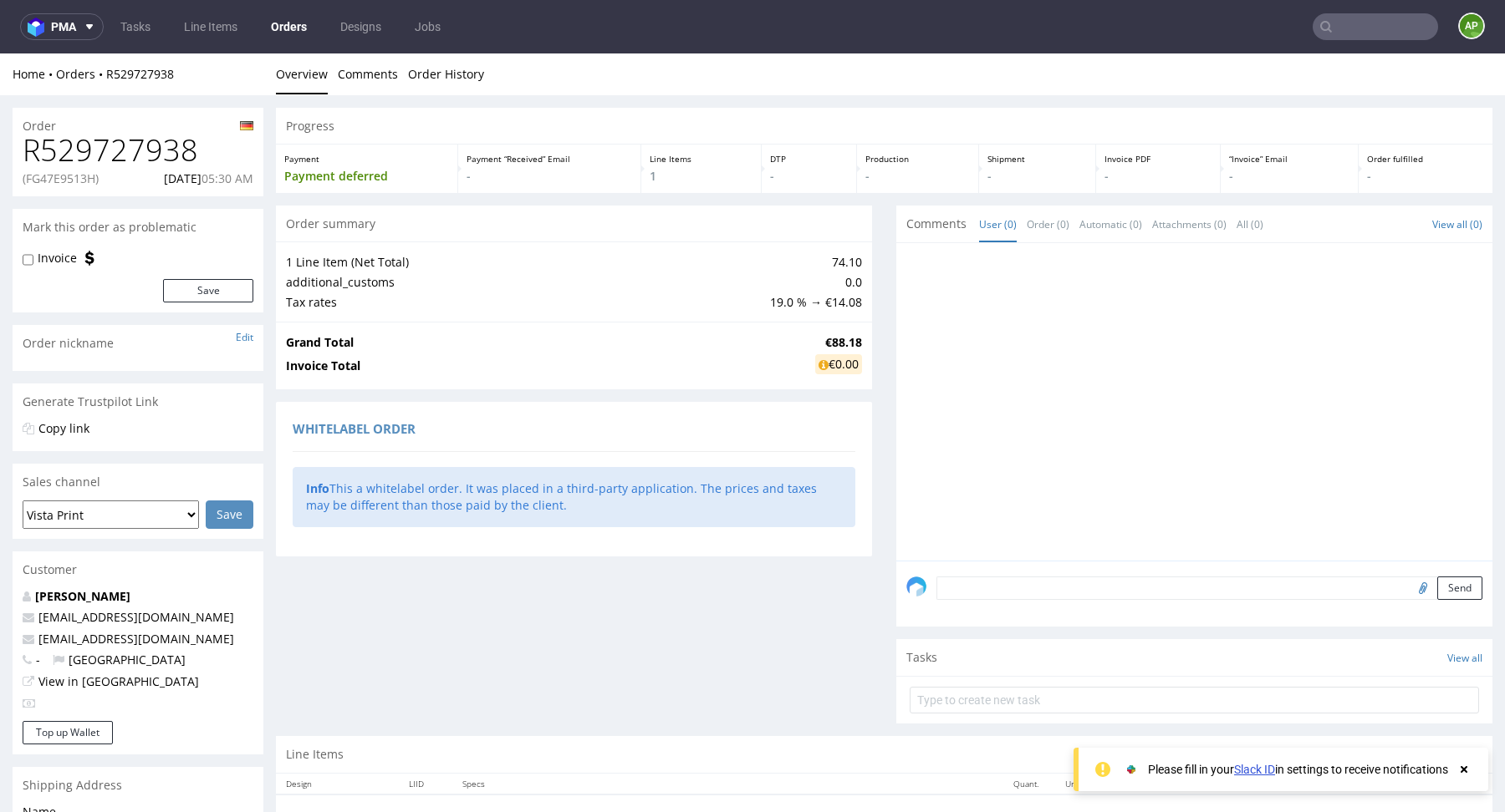
click at [103, 155] on h1 "R529727938" at bounding box center [137, 150] width 230 height 34
click at [104, 155] on h1 "R529727938" at bounding box center [137, 150] width 230 height 34
copy h1 "R529727938"
click at [48, 180] on p "(FG47E9513H)" at bounding box center [60, 179] width 76 height 17
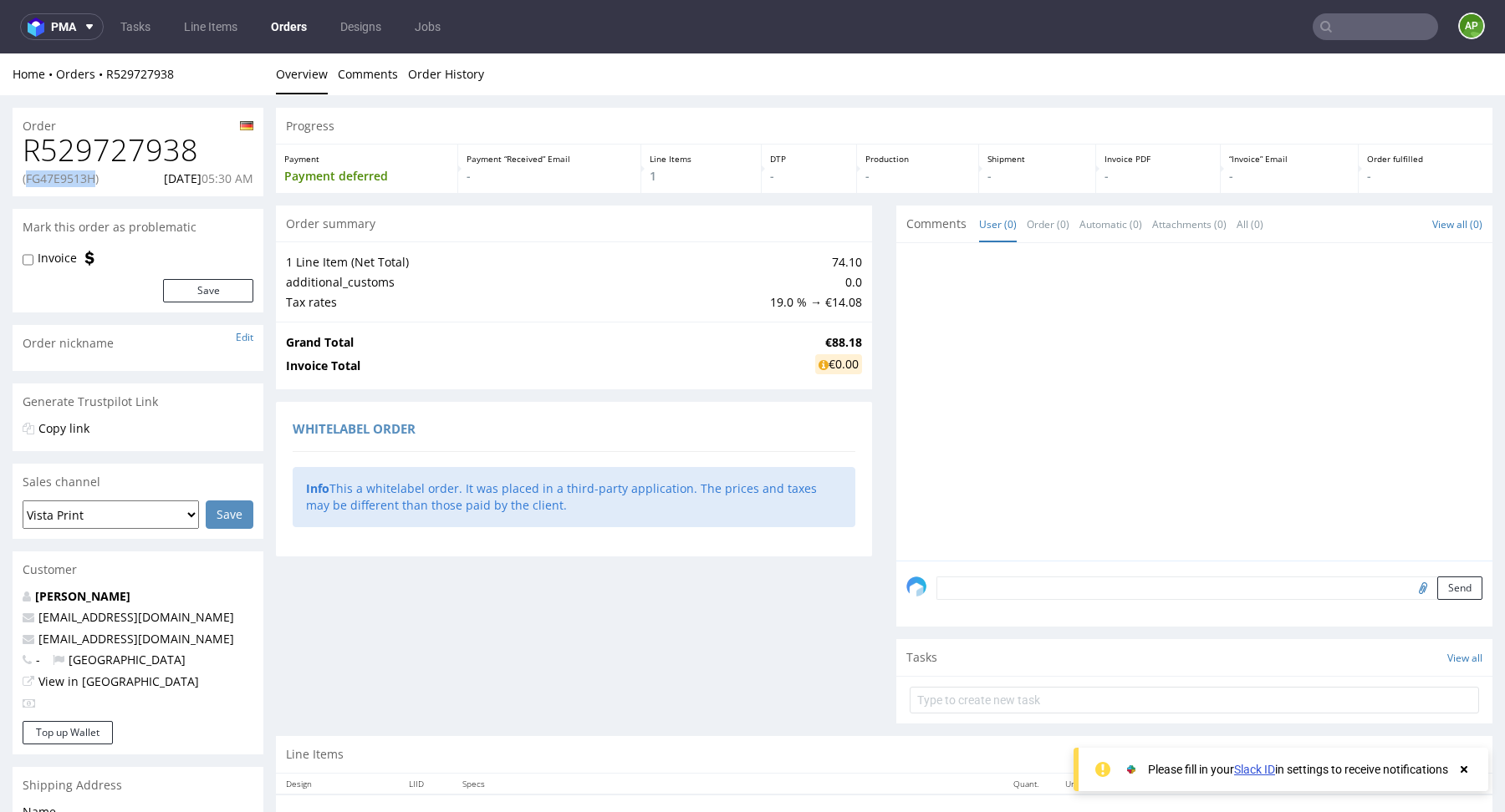
click at [48, 180] on p "(FG47E9513H)" at bounding box center [60, 179] width 76 height 17
copy p "FG47E9513H"
click at [180, 180] on p "[DATE] 05:30 AM" at bounding box center [209, 179] width 90 height 17
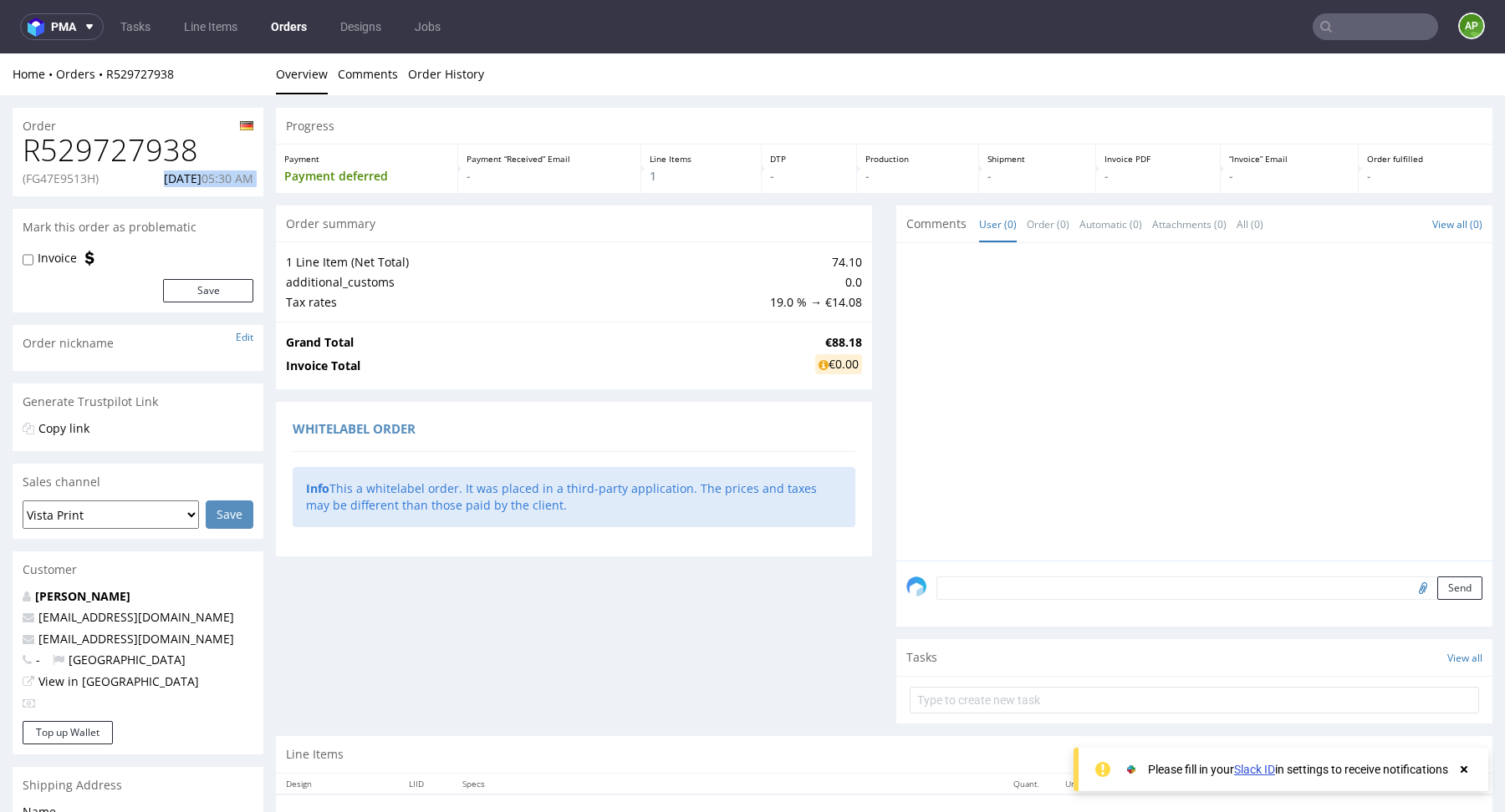
copy p "[DATE] 05:30 AM"
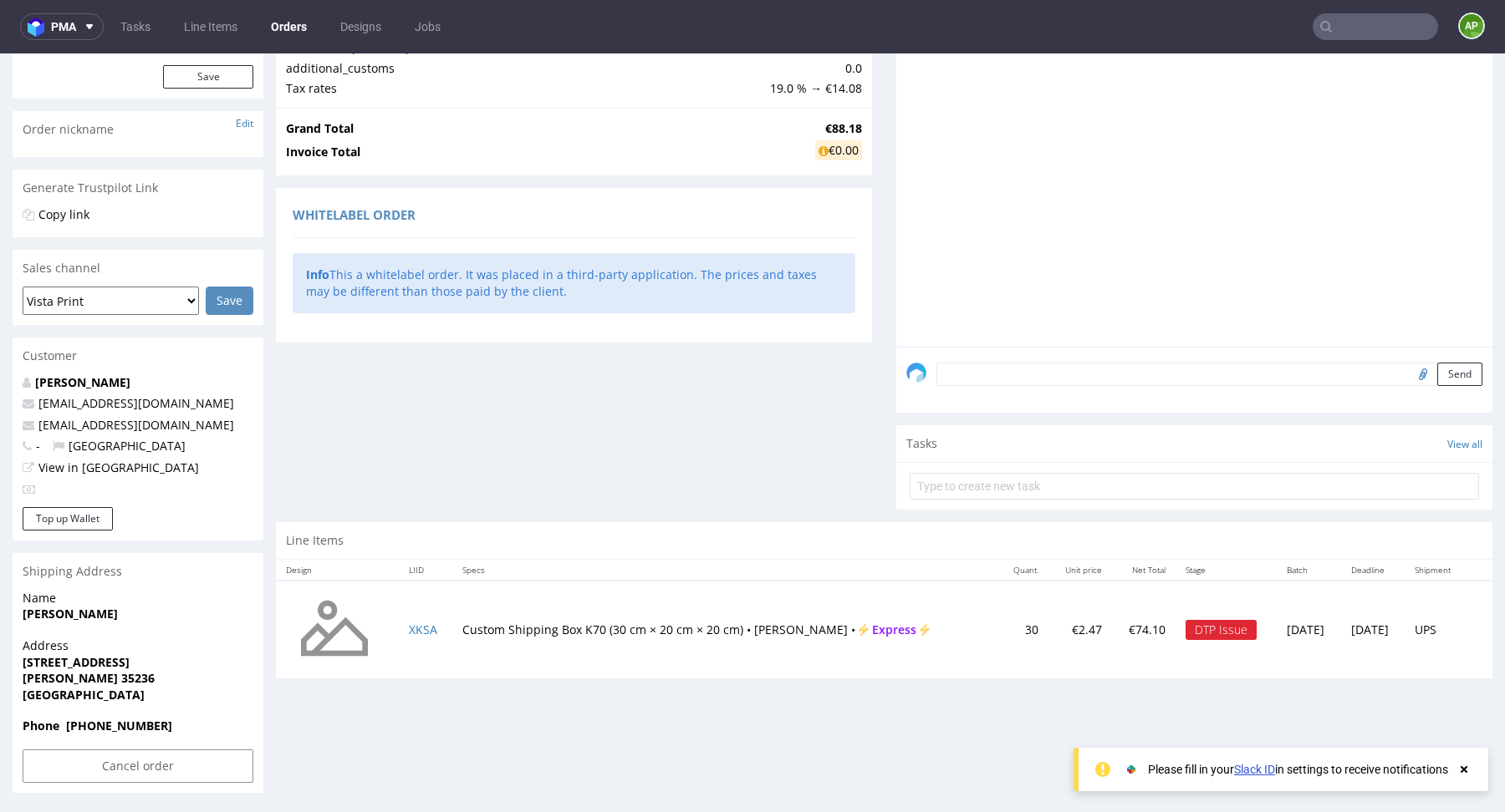
click at [485, 629] on td "Custom Shipping Box K70 (30 cm × 20 cm × 20 cm) • [PERSON_NAME] • Express" at bounding box center [725, 630] width 545 height 99
click at [719, 624] on td "Custom Shipping Box K70 (30 cm × 20 cm × 20 cm) • [PERSON_NAME] • Express" at bounding box center [725, 630] width 545 height 99
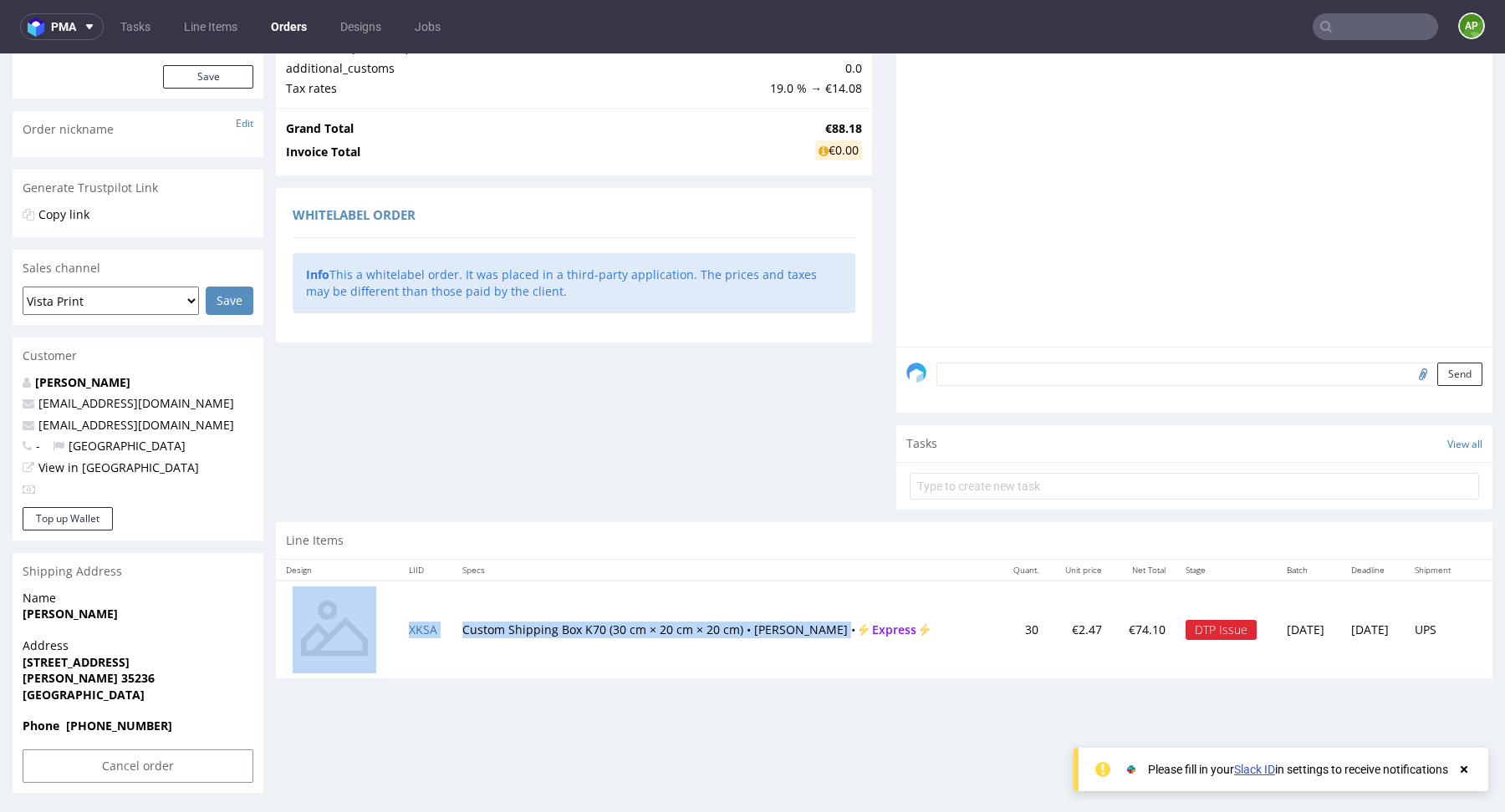
drag, startPoint x: 827, startPoint y: 626, endPoint x: 381, endPoint y: 632, distance: 446.0
click at [381, 632] on tr "XKSA Custom Shipping Box K70 (30 cm × 20 cm × 20 cm) • [PERSON_NAME] • Express …" at bounding box center [883, 630] width 1216 height 99
copy tr "XKSA Custom Shipping Box K70 (30 cm × 20 cm × 20 cm) • [PERSON_NAME]"
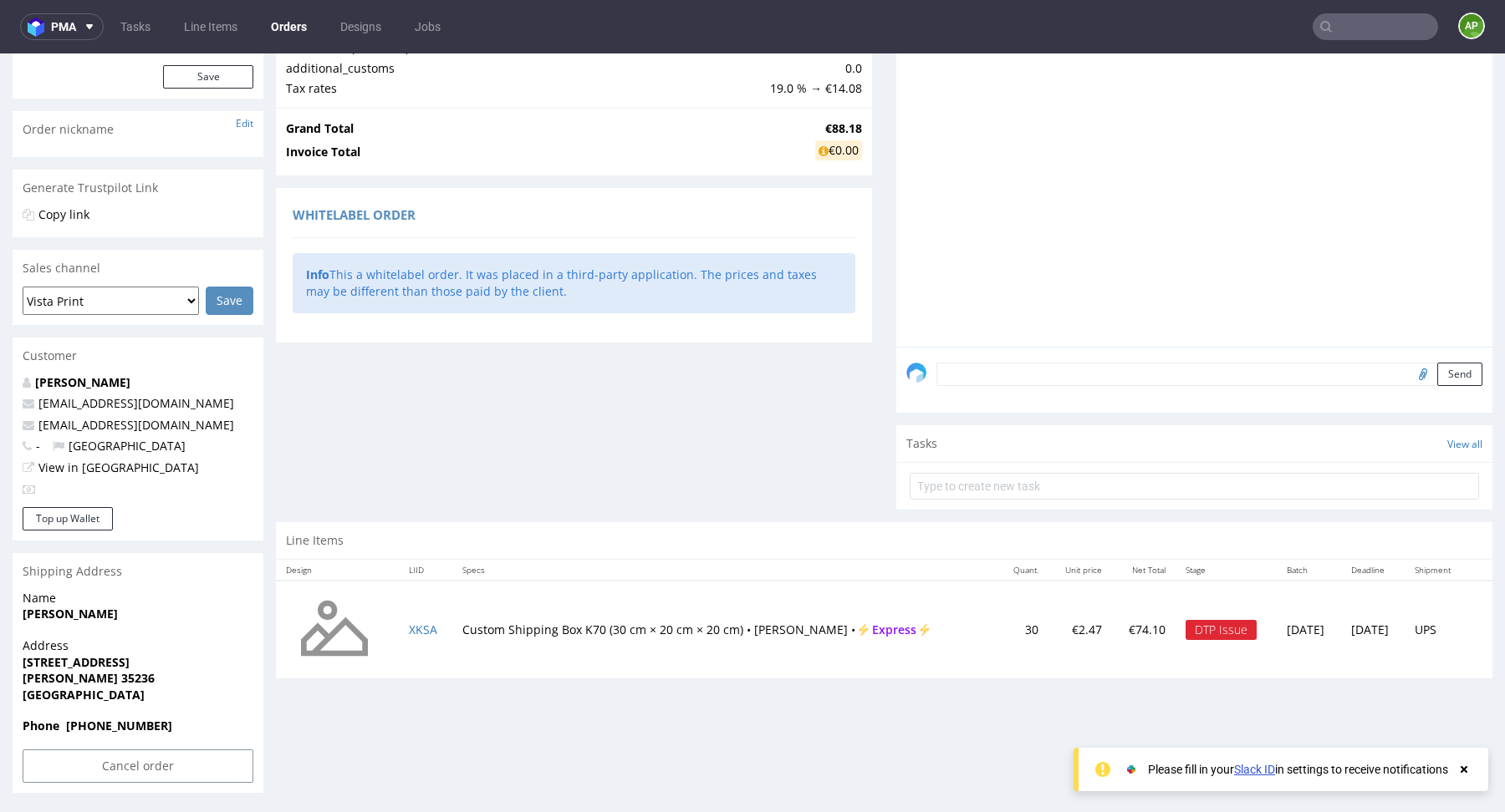
drag, startPoint x: 903, startPoint y: 194, endPoint x: 1006, endPoint y: 138, distance: 117.2
click at [906, 194] on div at bounding box center [1199, 193] width 586 height 307
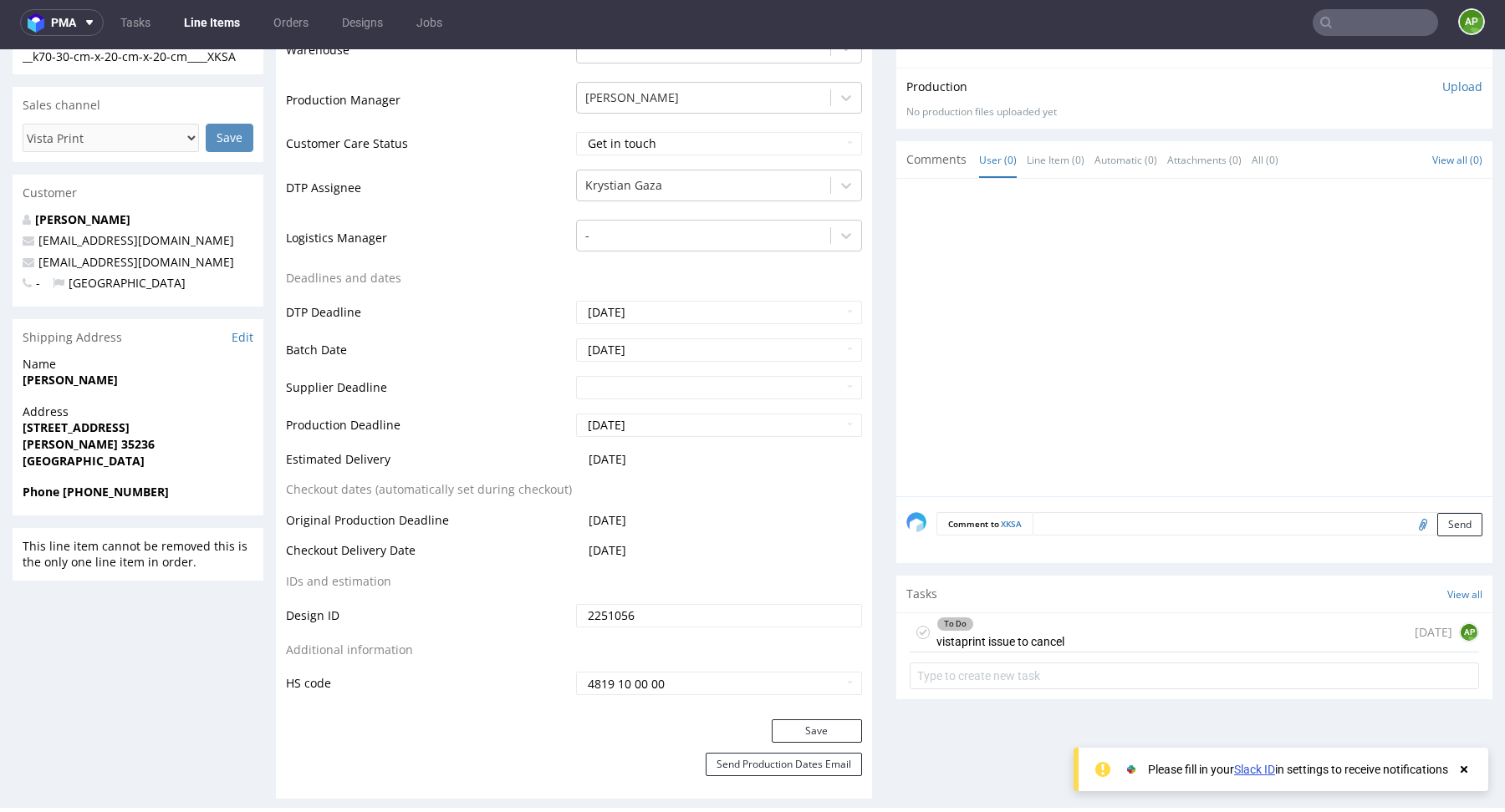
scroll to position [486, 0]
click at [1069, 628] on div "To Do vistaprint issue to cancel [DATE] AP" at bounding box center [1194, 632] width 569 height 40
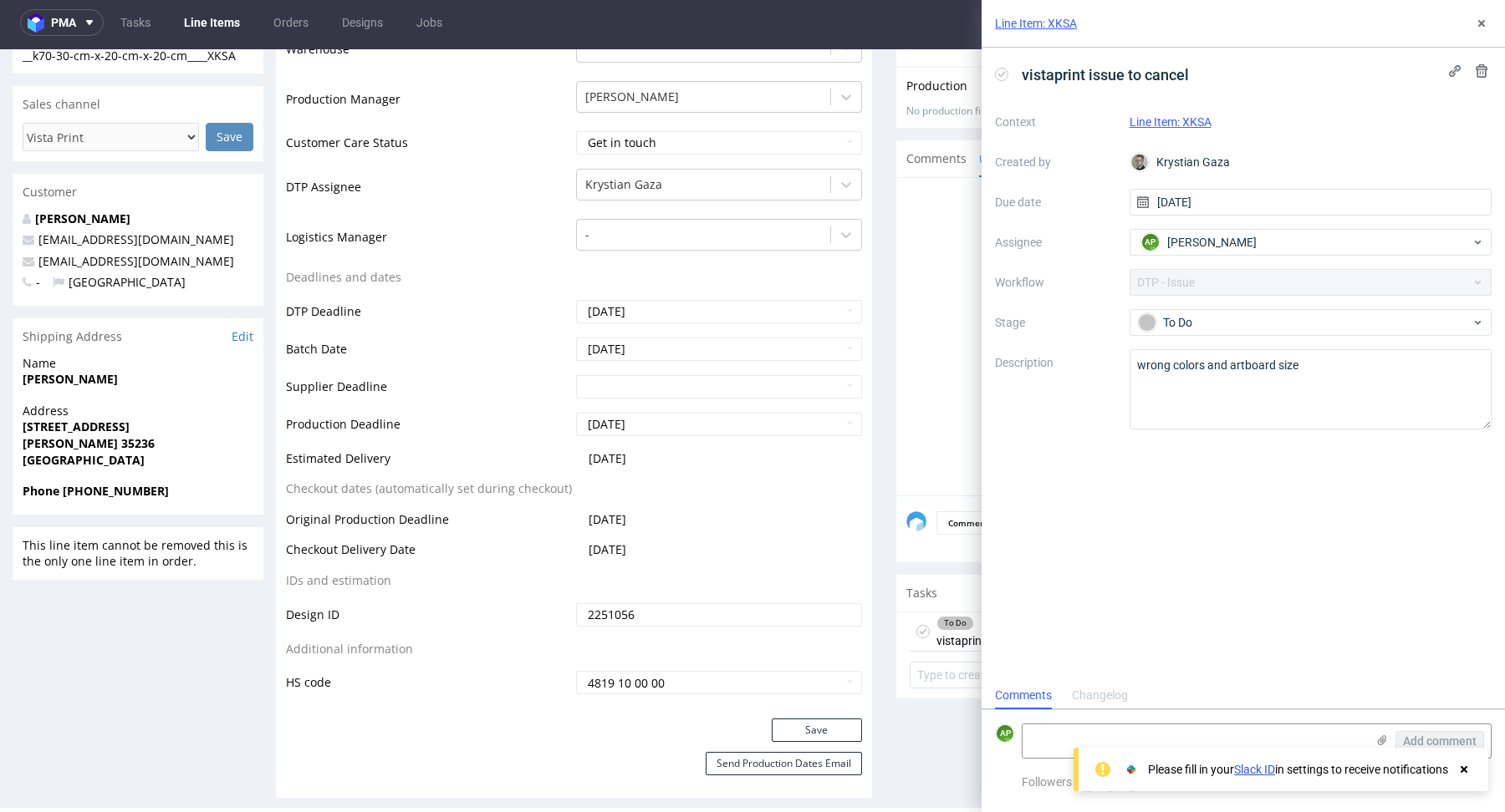
scroll to position [14, 0]
click at [1163, 378] on textarea "wrong colors and artboard size" at bounding box center [1310, 389] width 363 height 80
click at [1164, 378] on textarea "wrong colors and artboard size" at bounding box center [1310, 389] width 363 height 80
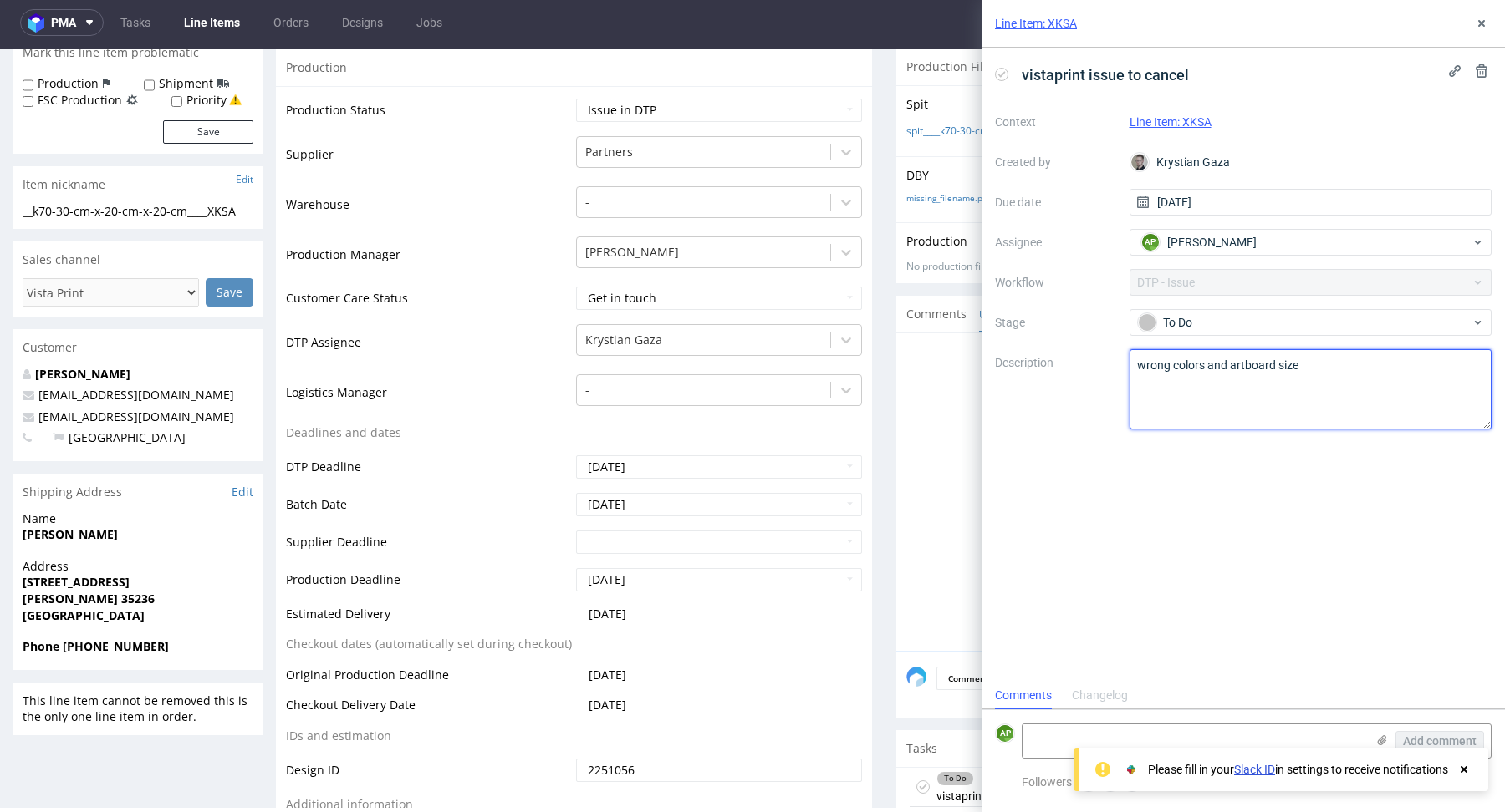
scroll to position [0, 0]
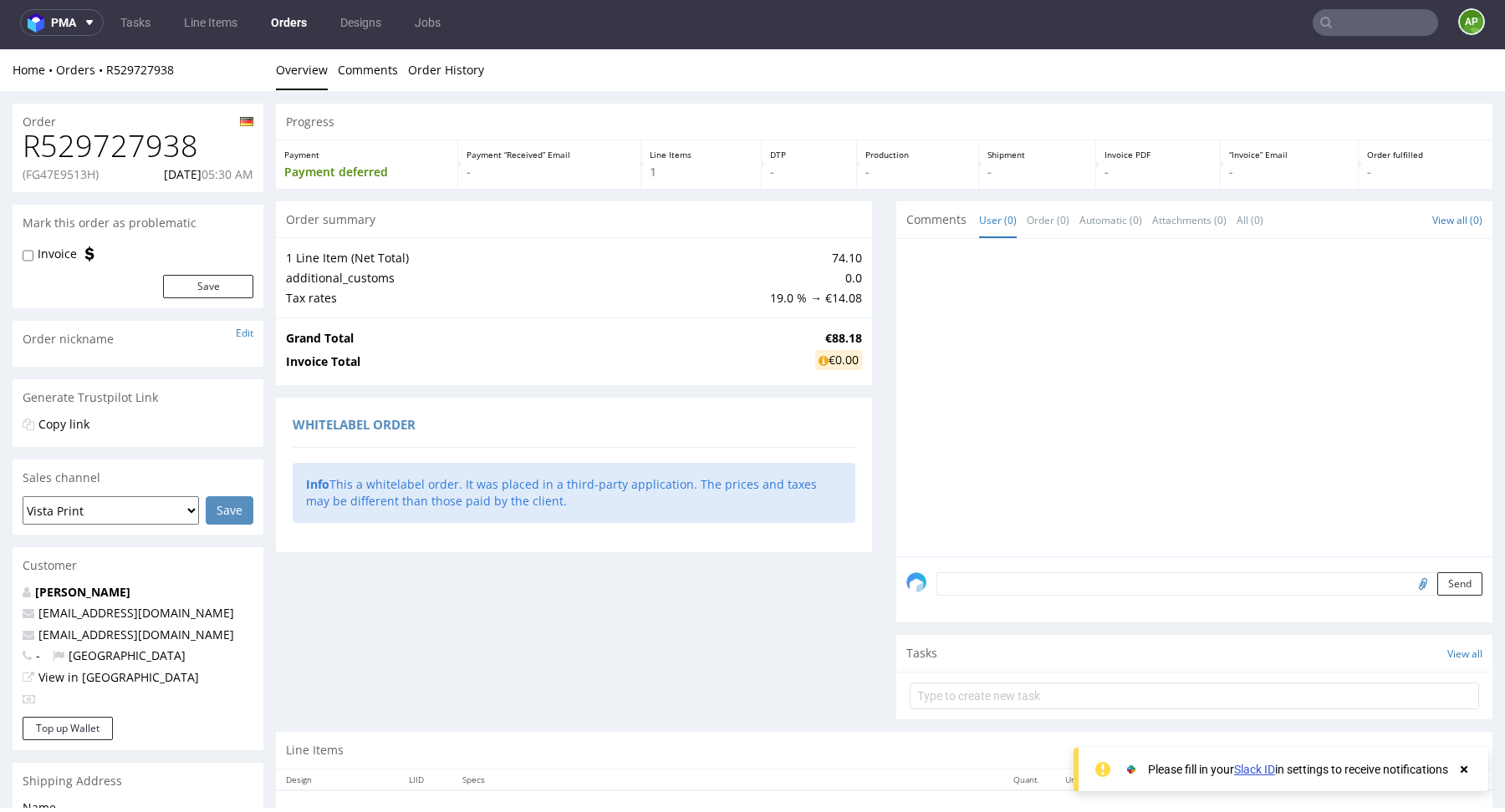
scroll to position [214, 0]
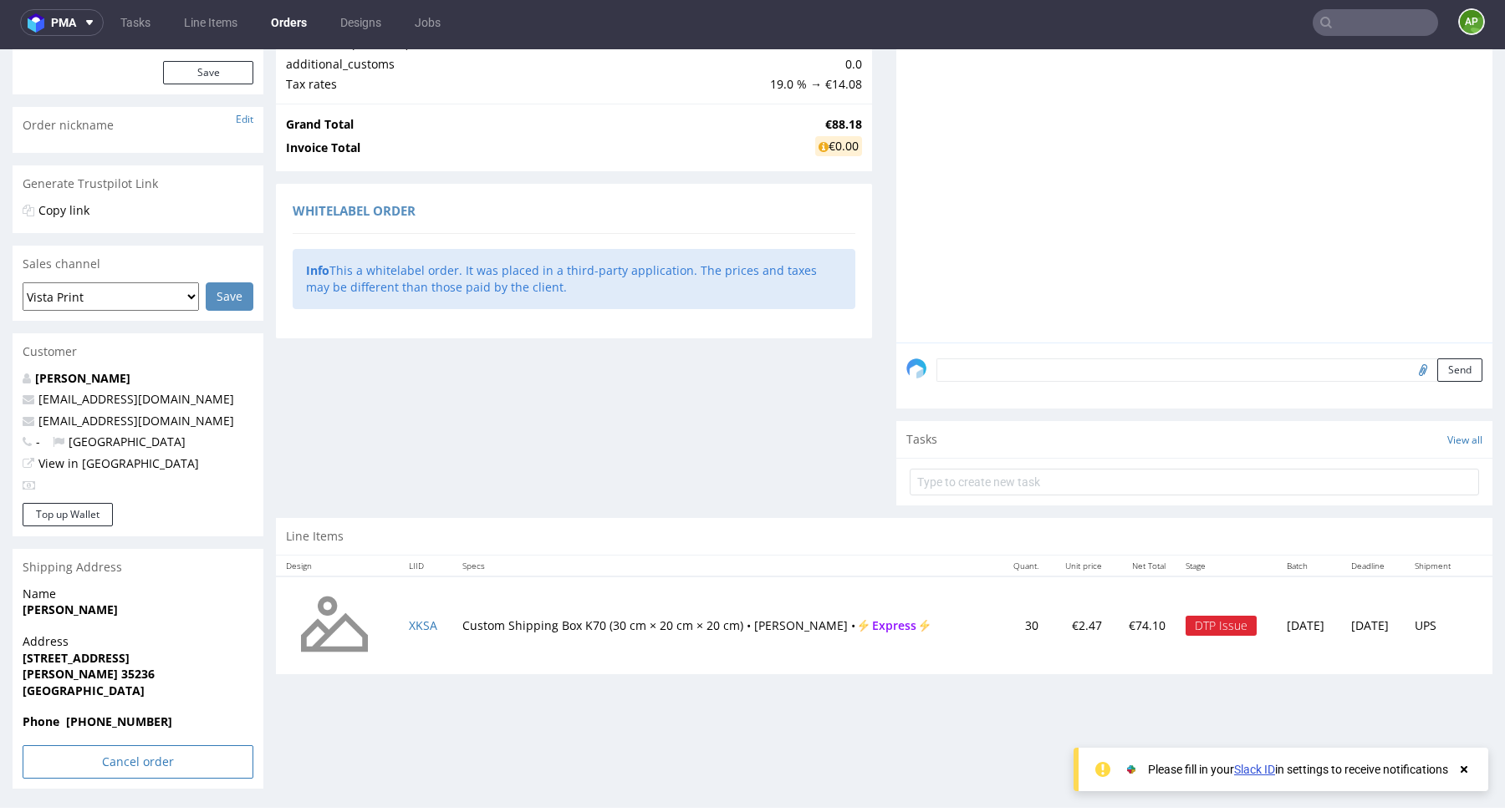
click at [103, 759] on input "Cancel order" at bounding box center [137, 763] width 230 height 34
click at [109, 714] on link "Yes" at bounding box center [113, 715] width 47 height 25
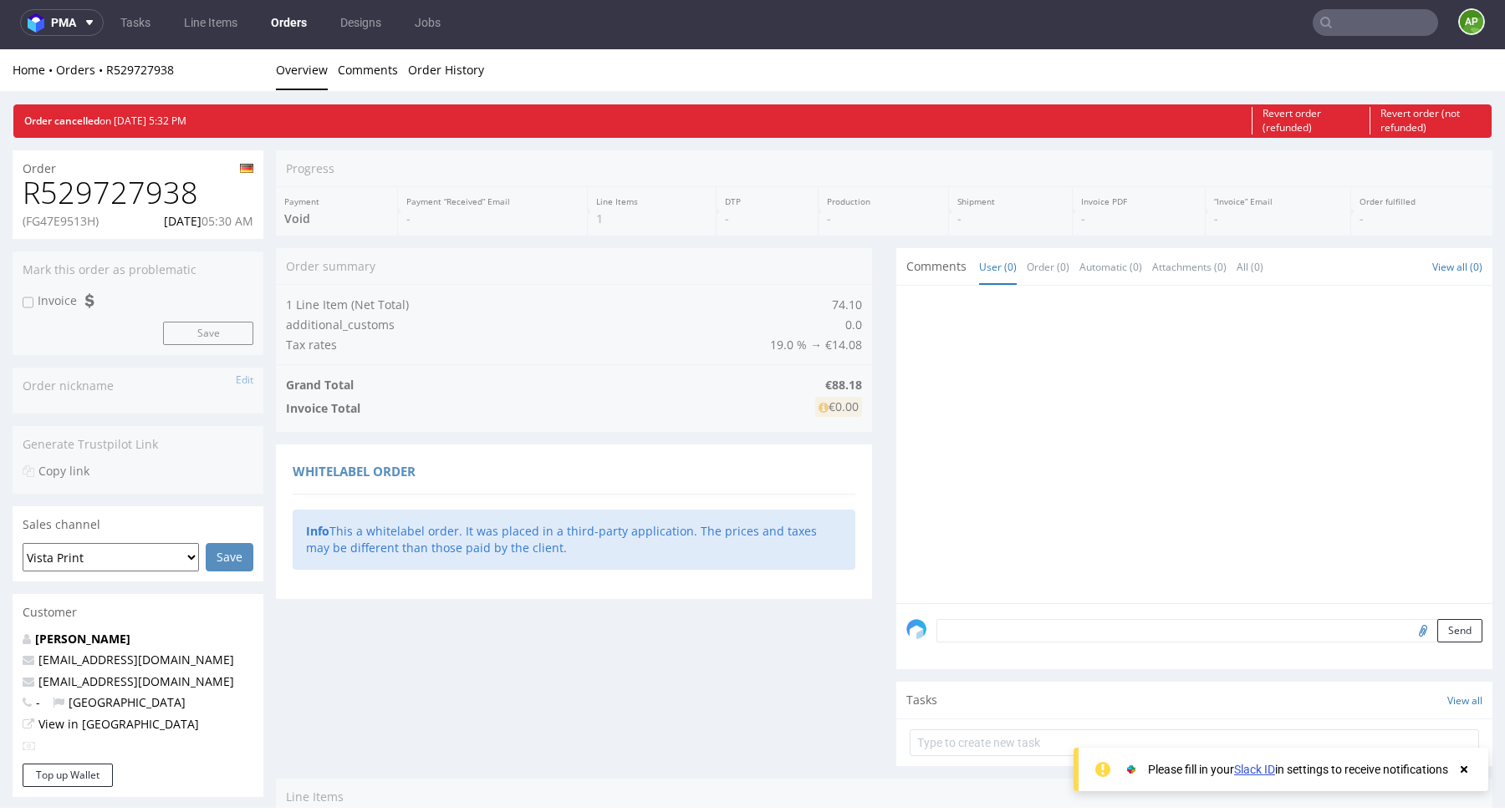
scroll to position [0, 0]
